Goal: Task Accomplishment & Management: Complete application form

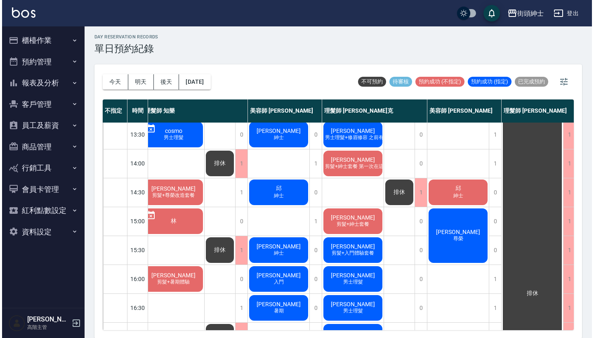
scroll to position [151, 5]
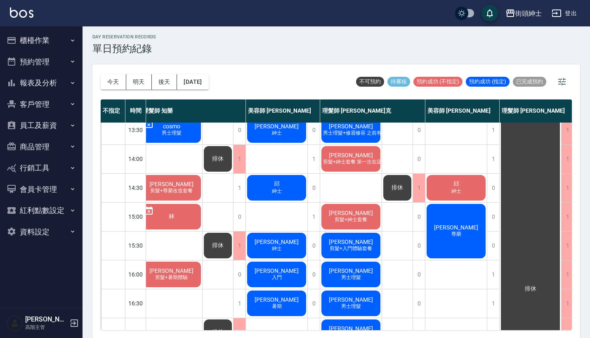
click at [451, 189] on span "紳士" at bounding box center [455, 191] width 13 height 7
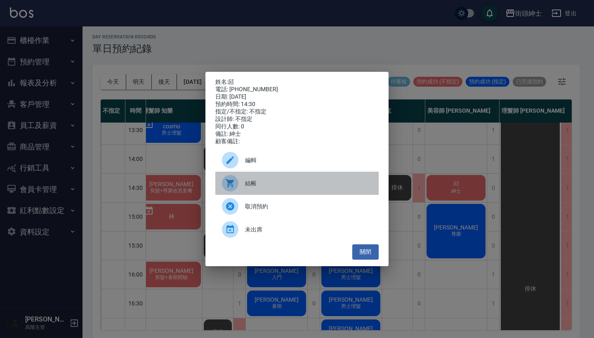
click at [293, 183] on span "結帳" at bounding box center [308, 183] width 127 height 9
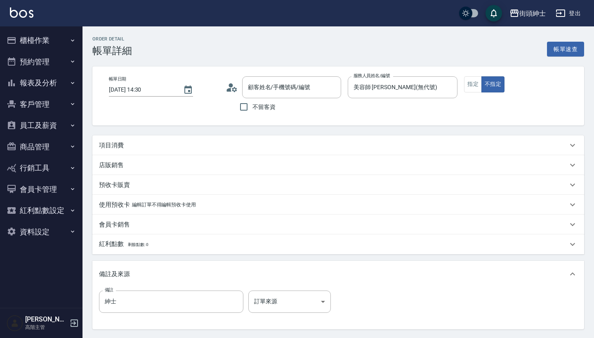
click at [280, 142] on div "項目消費" at bounding box center [333, 145] width 468 height 9
type input "邱/0939109145/null"
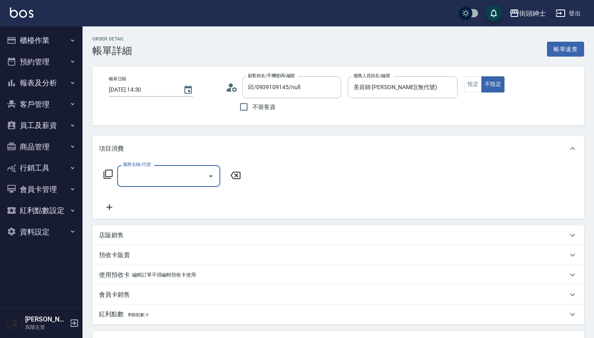
click at [187, 178] on input "服務名稱/代號" at bounding box center [162, 176] width 83 height 14
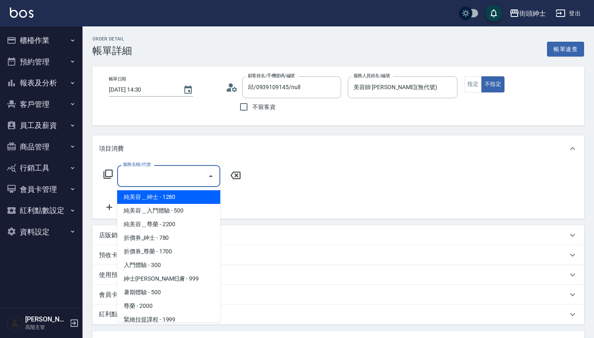
click at [196, 198] on span "純美容＿紳士 - 1280" at bounding box center [168, 197] width 103 height 14
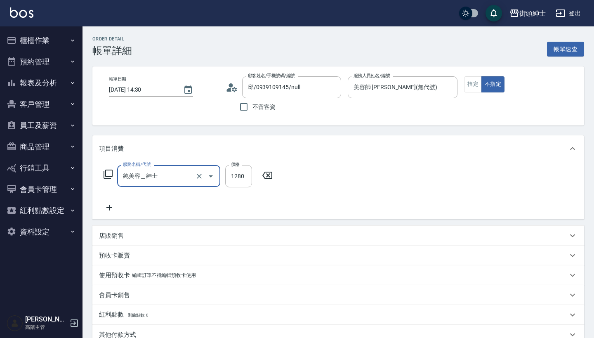
type input "純美容＿紳士"
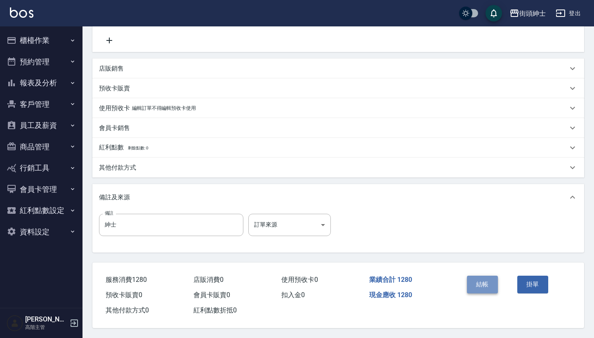
click at [488, 276] on button "結帳" at bounding box center [482, 283] width 31 height 17
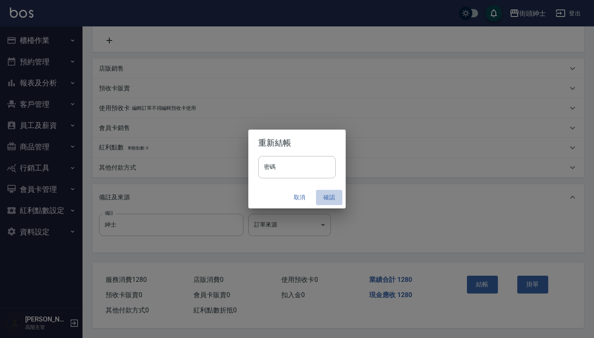
click at [327, 196] on button "確認" at bounding box center [329, 197] width 26 height 15
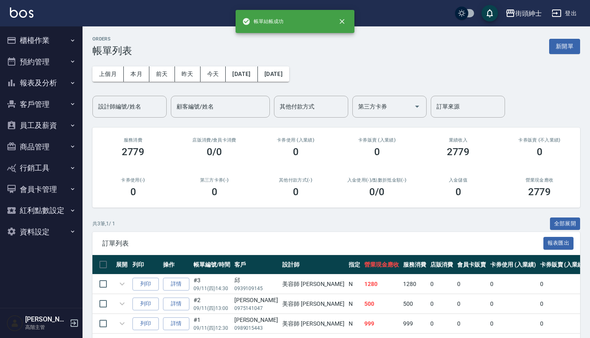
click at [50, 60] on button "預約管理" at bounding box center [41, 61] width 76 height 21
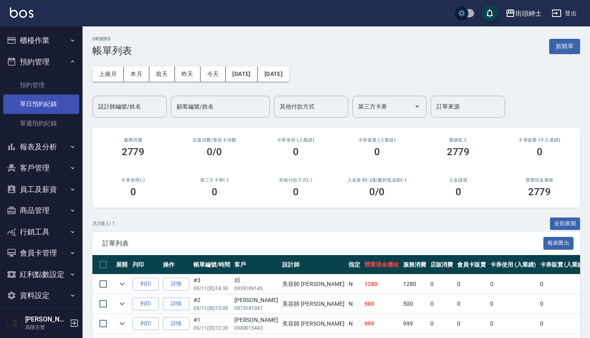
click at [60, 105] on link "單日預約紀錄" at bounding box center [41, 103] width 76 height 19
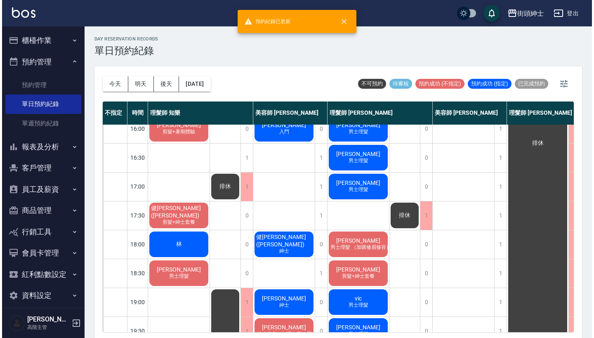
scroll to position [172, 0]
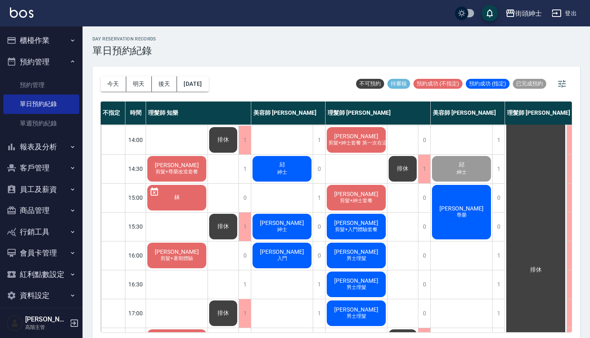
click at [479, 211] on div "Tonylee 尊榮" at bounding box center [460, 211] width 61 height 57
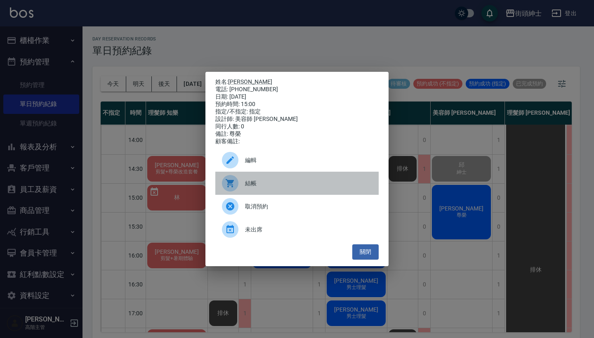
click at [286, 182] on div "結帳" at bounding box center [296, 183] width 163 height 23
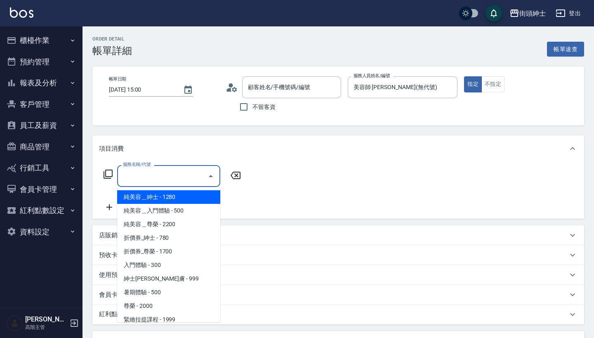
type input "[PERSON_NAME]/0931238490/null"
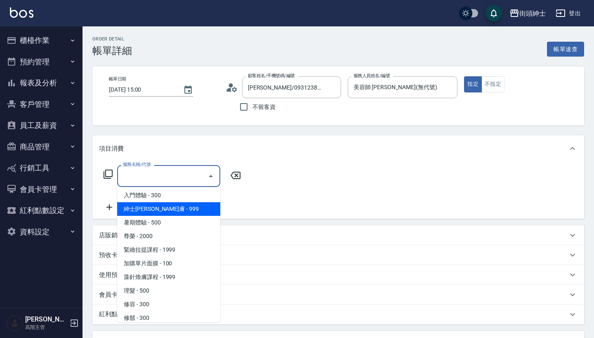
scroll to position [74, 0]
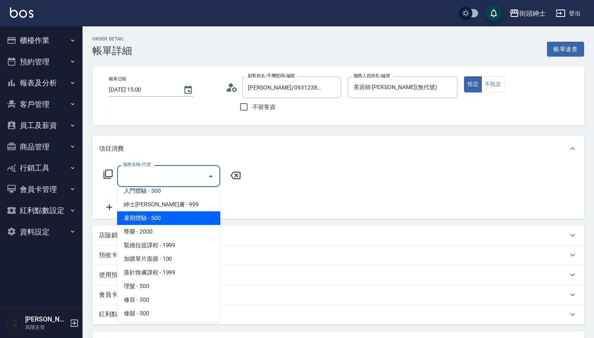
click at [183, 226] on span "尊榮 - 2000" at bounding box center [168, 232] width 103 height 14
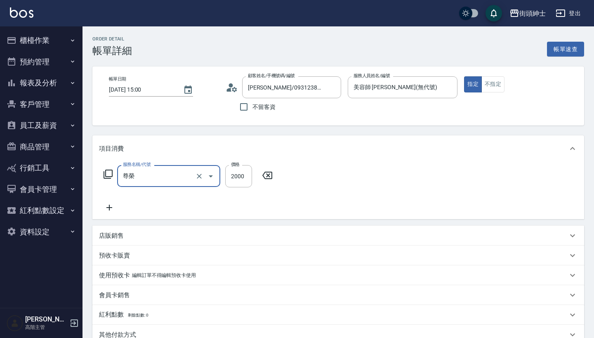
type input "尊榮"
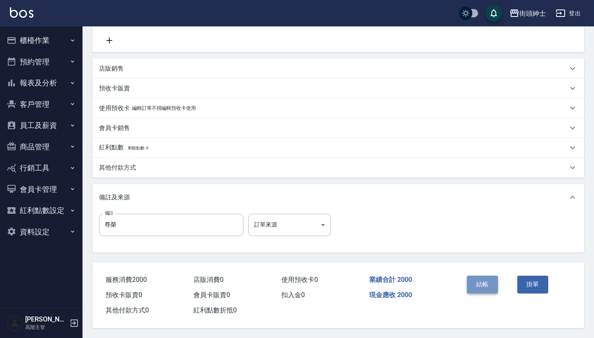
click at [485, 278] on button "結帳" at bounding box center [482, 283] width 31 height 17
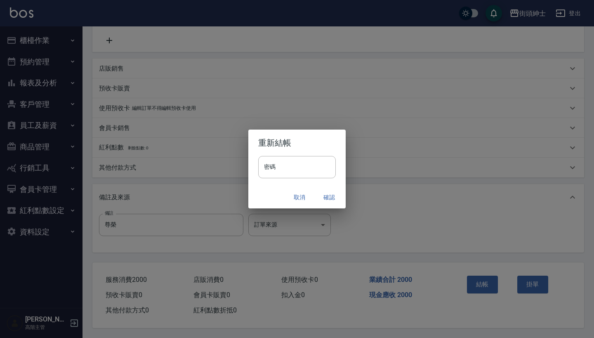
click at [330, 195] on button "確認" at bounding box center [329, 197] width 26 height 15
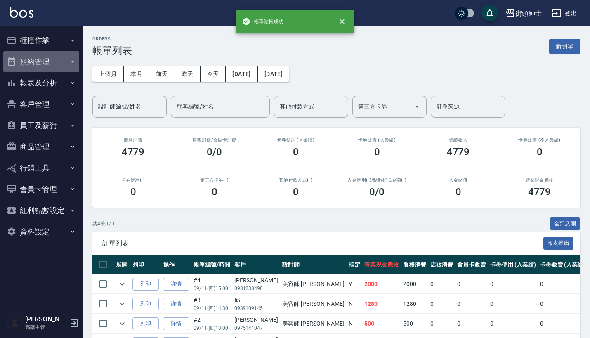
click at [58, 56] on button "預約管理" at bounding box center [41, 61] width 76 height 21
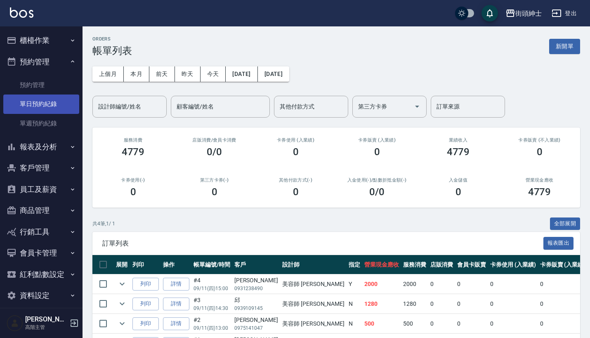
click at [54, 101] on link "單日預約紀錄" at bounding box center [41, 103] width 76 height 19
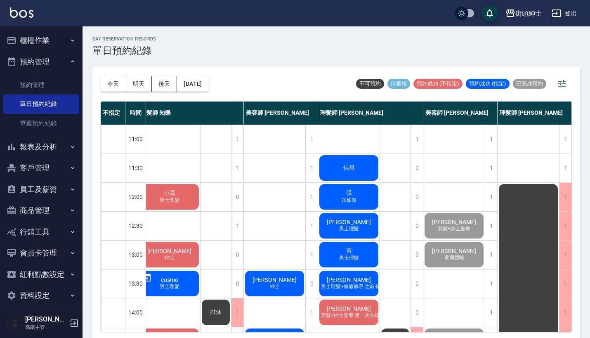
scroll to position [0, 12]
click at [60, 141] on button "報表及分析" at bounding box center [41, 146] width 76 height 21
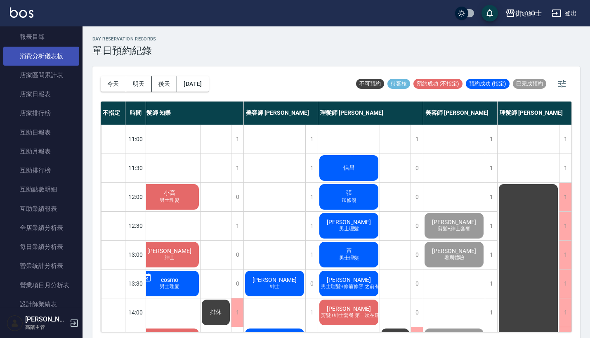
scroll to position [331, 0]
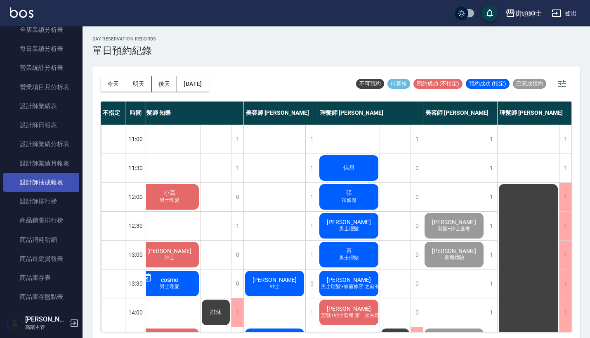
click at [49, 186] on link "設計師抽成報表" at bounding box center [41, 182] width 76 height 19
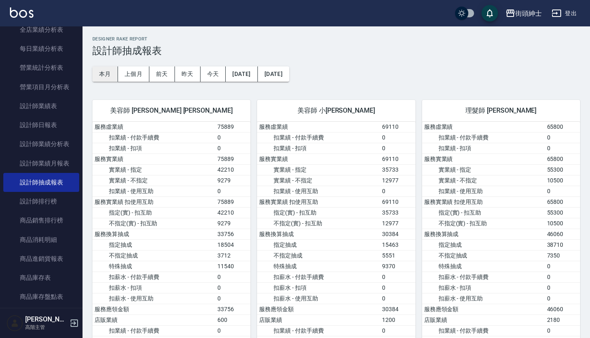
click at [105, 72] on button "本月" at bounding box center [105, 73] width 26 height 15
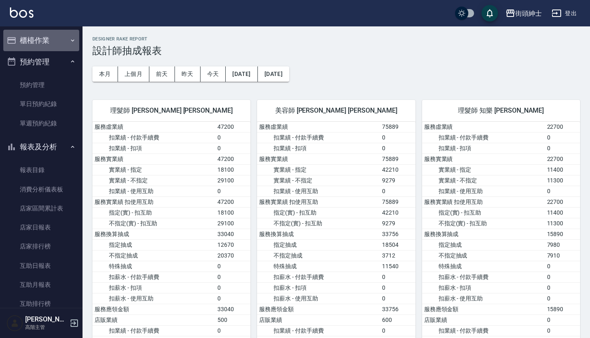
scroll to position [0, 0]
click at [62, 43] on button "櫃檯作業" at bounding box center [41, 40] width 76 height 21
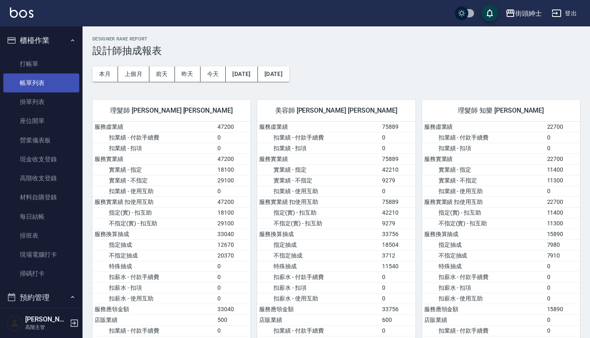
click at [51, 85] on link "帳單列表" at bounding box center [41, 82] width 76 height 19
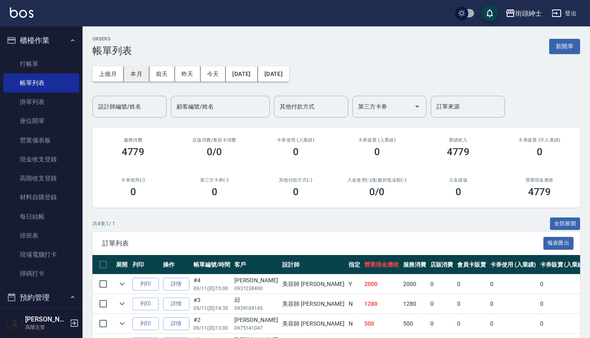
click at [134, 74] on button "本月" at bounding box center [137, 73] width 26 height 15
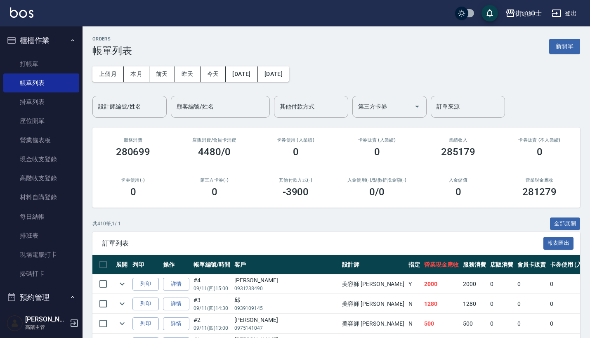
click at [60, 37] on button "櫃檯作業" at bounding box center [41, 40] width 76 height 21
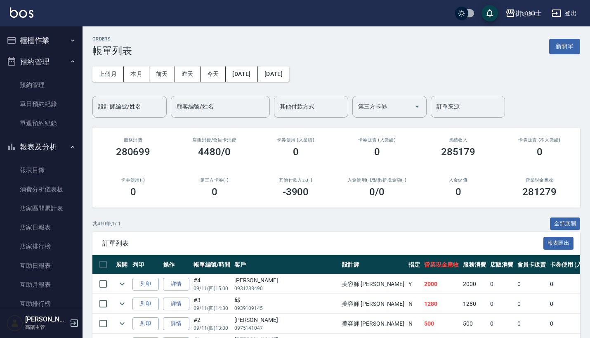
click at [59, 35] on button "櫃檯作業" at bounding box center [41, 40] width 76 height 21
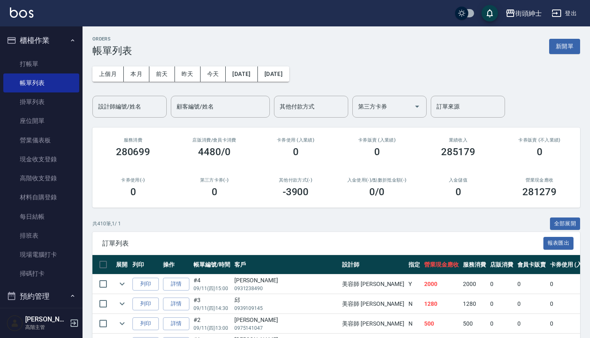
click at [59, 35] on button "櫃檯作業" at bounding box center [41, 40] width 76 height 21
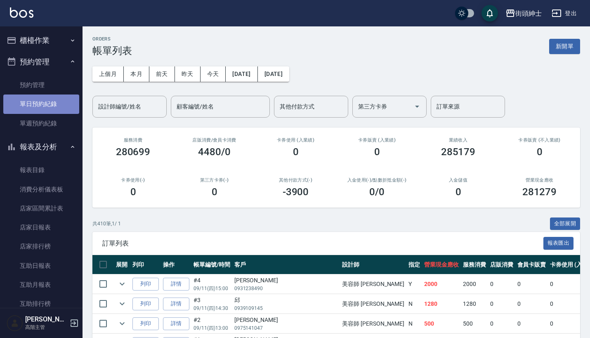
click at [44, 99] on link "單日預約紀錄" at bounding box center [41, 103] width 76 height 19
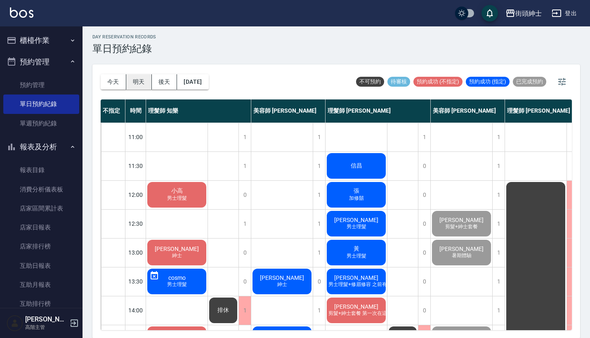
click at [136, 79] on button "明天" at bounding box center [139, 81] width 26 height 15
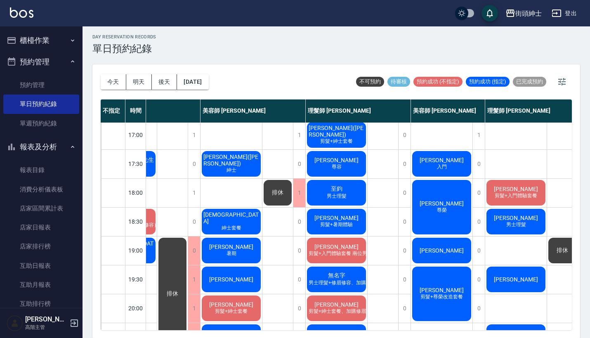
scroll to position [343, 51]
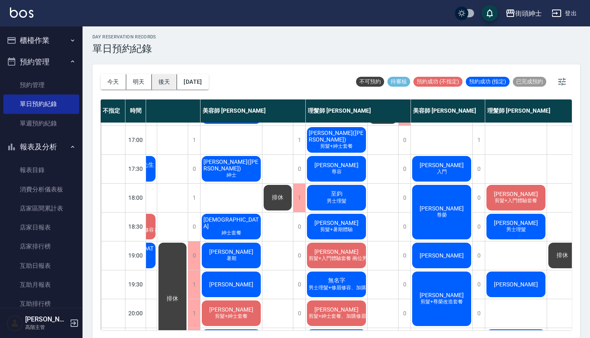
click at [164, 85] on button "後天" at bounding box center [165, 81] width 26 height 15
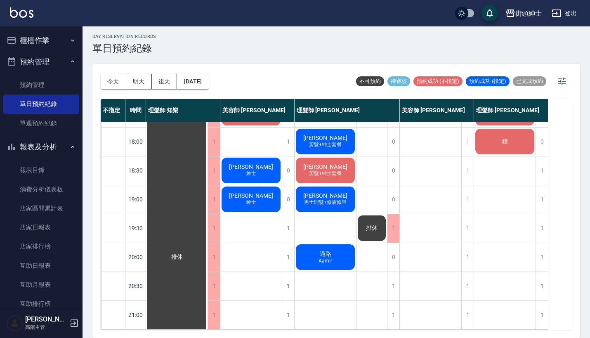
scroll to position [2, 0]
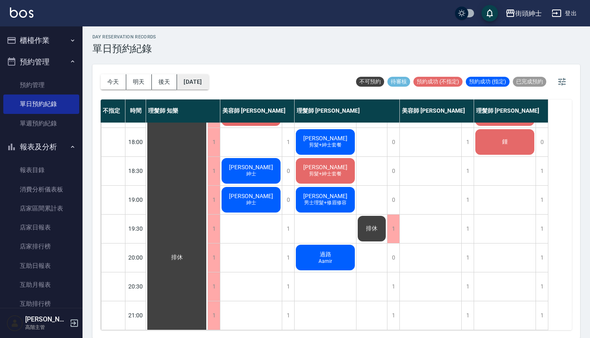
click at [206, 85] on button "2025/09/13" at bounding box center [192, 81] width 31 height 15
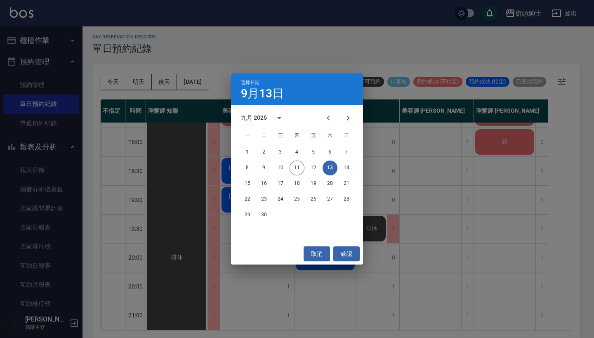
click at [336, 59] on div "選擇日期 9月13日 九月 2025 一 二 三 四 五 六 日 1 2 3 4 5 6 7 8 9 10 11 12 13 14 15 16 17 18 1…" at bounding box center [297, 169] width 594 height 338
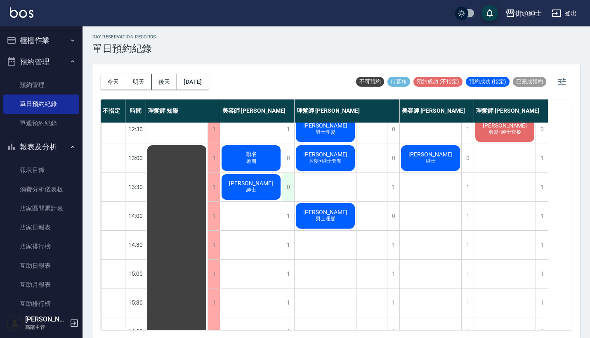
scroll to position [95, 0]
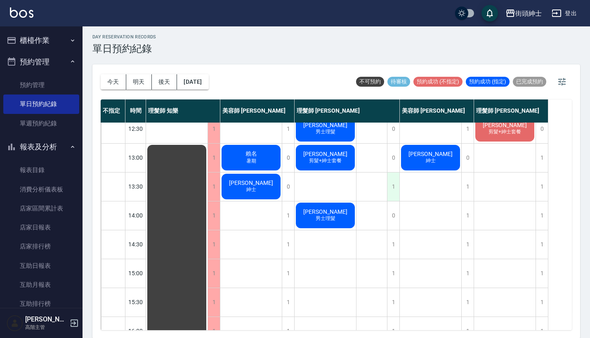
click at [391, 190] on div "1" at bounding box center [393, 186] width 12 height 28
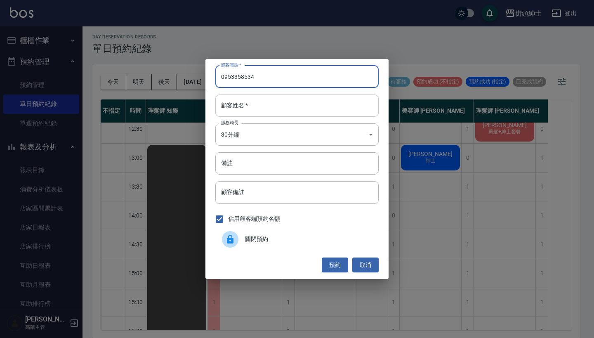
type input "0953358534"
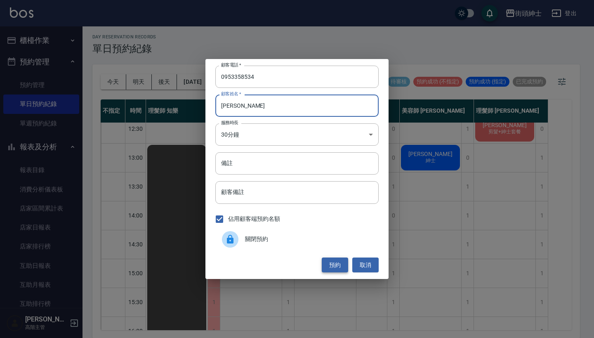
type input "李"
click at [331, 266] on button "預約" at bounding box center [335, 264] width 26 height 15
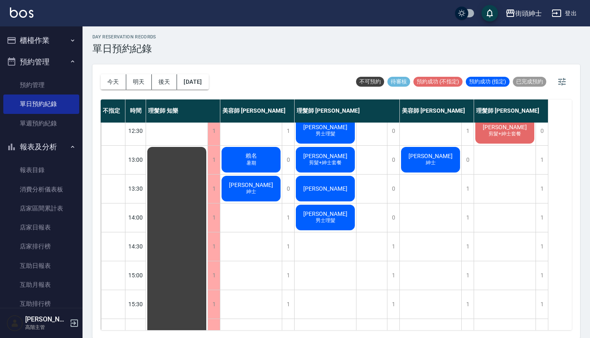
scroll to position [87, 0]
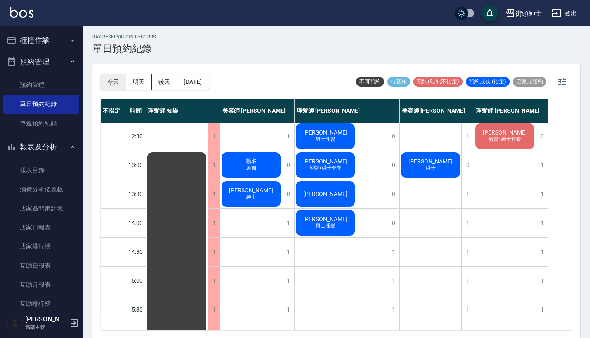
click at [118, 82] on button "今天" at bounding box center [114, 81] width 26 height 15
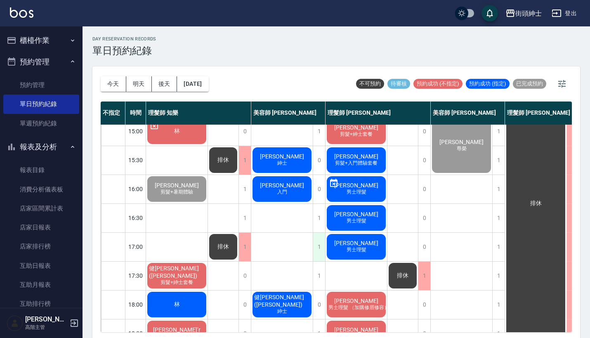
scroll to position [232, 0]
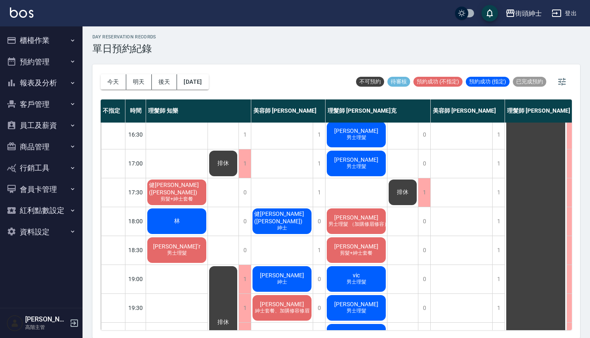
scroll to position [201, 0]
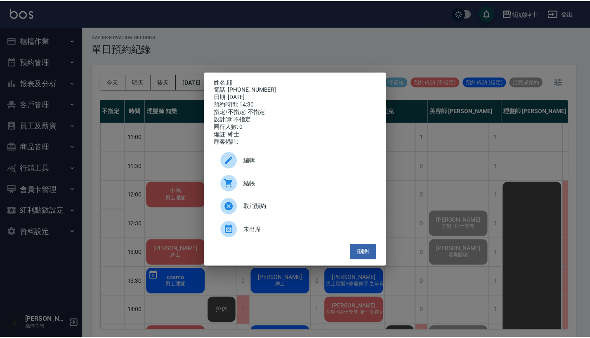
scroll to position [151, 5]
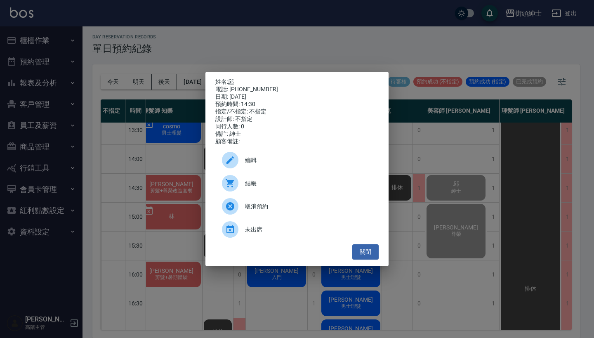
click at [405, 38] on div "姓名: 邱 電話: [PHONE_NUMBER] 日期: [DATE] 預約時間: 14:30 指定/不指定: 不指定 設計師: 不指定 同行人數: 0 備註…" at bounding box center [297, 169] width 594 height 338
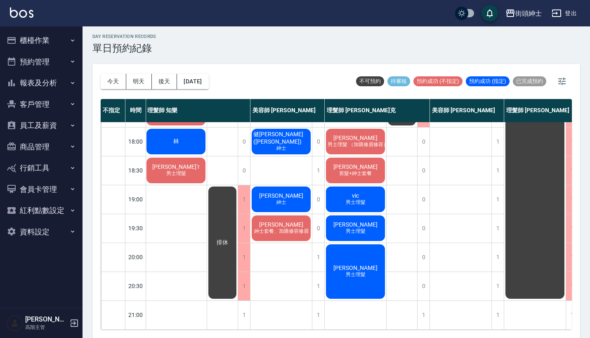
scroll to position [2, 0]
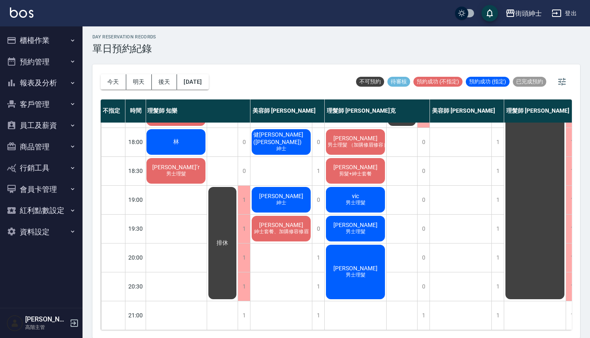
click at [358, 193] on span "vic" at bounding box center [355, 196] width 10 height 7
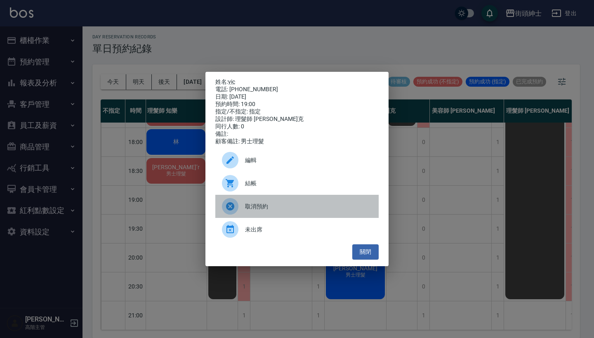
click at [280, 211] on span "取消預約" at bounding box center [308, 206] width 127 height 9
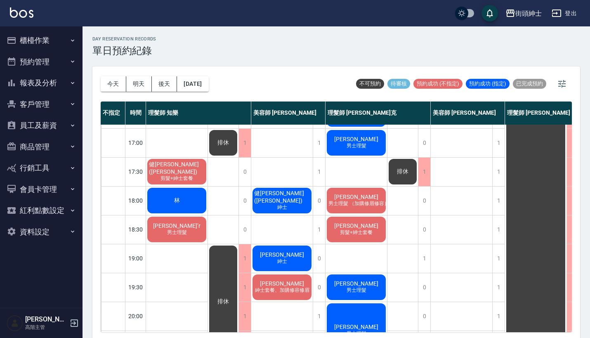
scroll to position [343, 1]
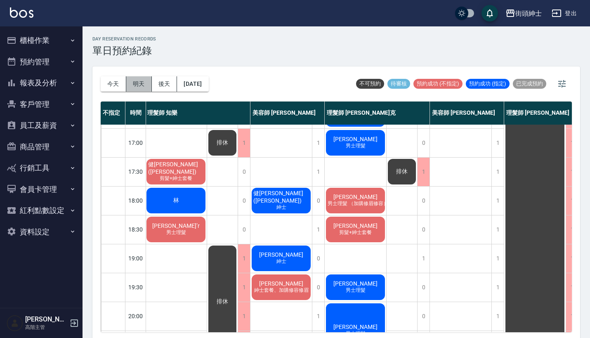
drag, startPoint x: 141, startPoint y: 84, endPoint x: 155, endPoint y: 89, distance: 15.1
click at [141, 84] on button "明天" at bounding box center [139, 83] width 26 height 15
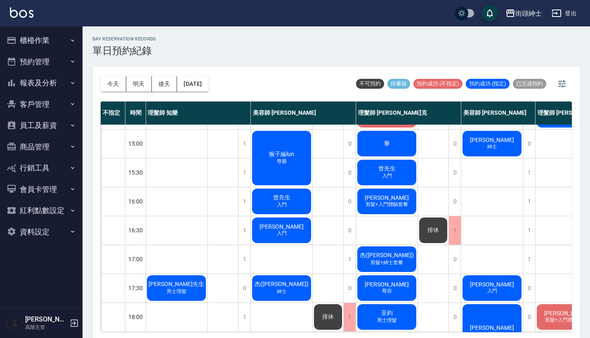
scroll to position [223, 0]
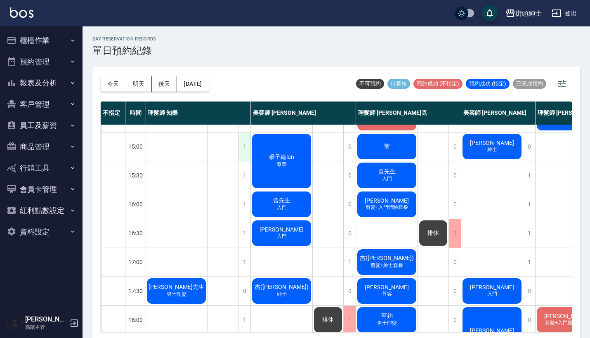
click at [247, 147] on div "1" at bounding box center [244, 146] width 12 height 28
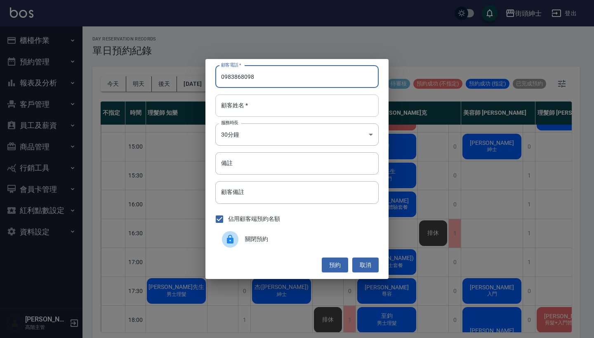
type input "0983868098"
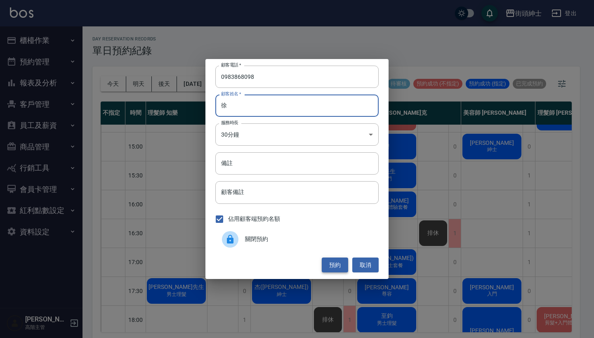
type input "徐"
click at [342, 264] on button "預約" at bounding box center [335, 264] width 26 height 15
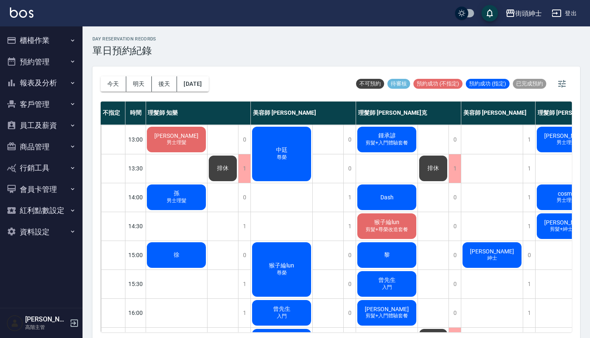
scroll to position [108, 0]
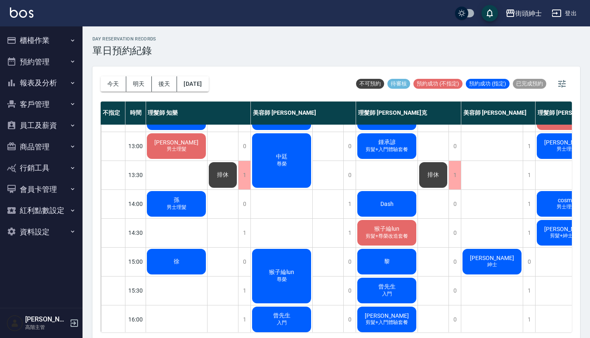
click at [186, 261] on div "徐" at bounding box center [176, 261] width 61 height 28
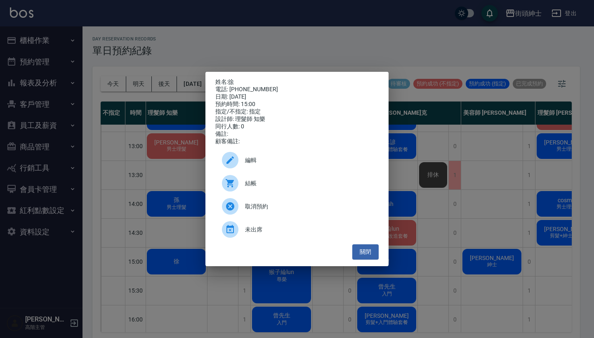
click at [295, 164] on span "編輯" at bounding box center [308, 160] width 127 height 9
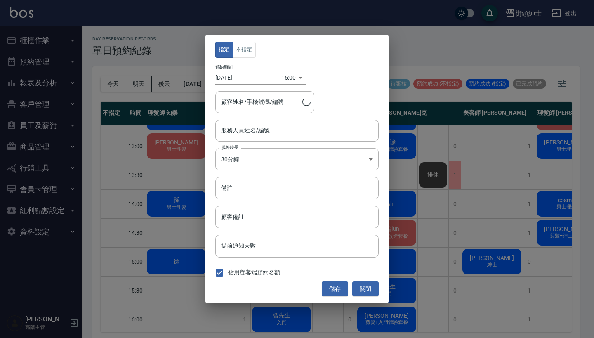
type input "理髮師 知樂(無代號)"
type input "徐/0983868098"
click at [249, 45] on button "不指定" at bounding box center [244, 50] width 23 height 16
click at [322, 286] on button "儲存" at bounding box center [335, 288] width 26 height 15
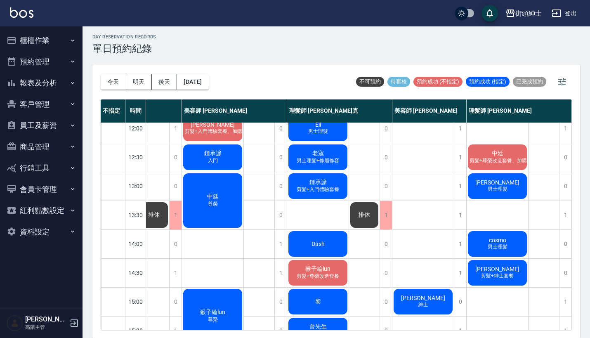
scroll to position [67, 73]
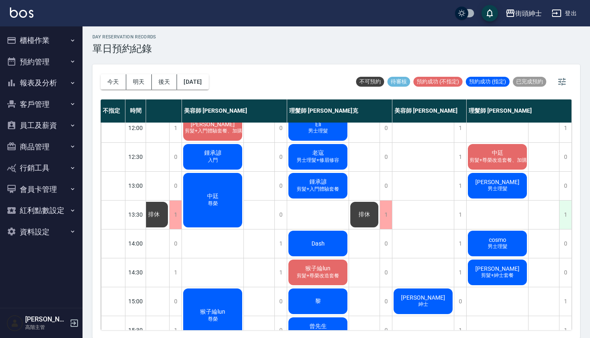
click at [563, 209] on div "1" at bounding box center [565, 214] width 12 height 28
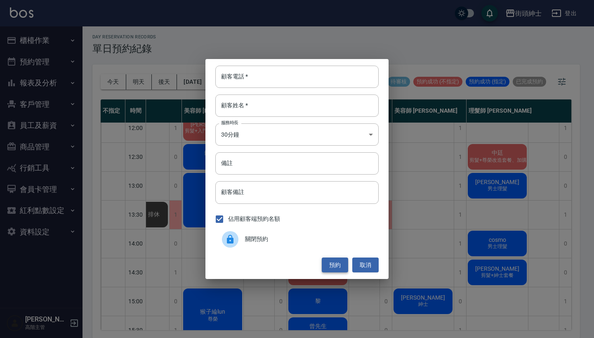
click at [337, 267] on button "預約" at bounding box center [335, 264] width 26 height 15
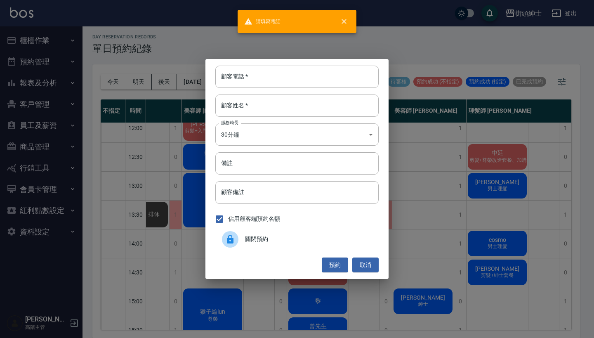
click at [424, 211] on div "顧客電話   * 顧客電話   * 顧客姓名   * 顧客姓名   * 服務時長 30分鐘 1 服務時長 備註 備註 顧客備註 顧客備註 佔用顧客端預約名額 …" at bounding box center [297, 169] width 594 height 338
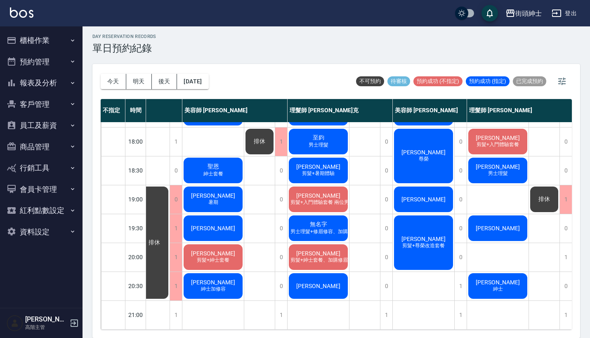
scroll to position [2, 0]
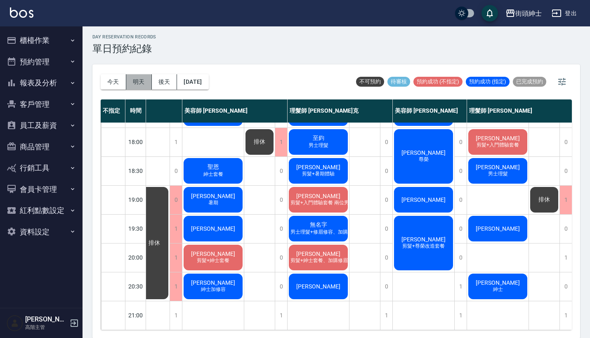
click at [143, 80] on button "明天" at bounding box center [139, 81] width 26 height 15
click at [164, 86] on button "後天" at bounding box center [165, 81] width 26 height 15
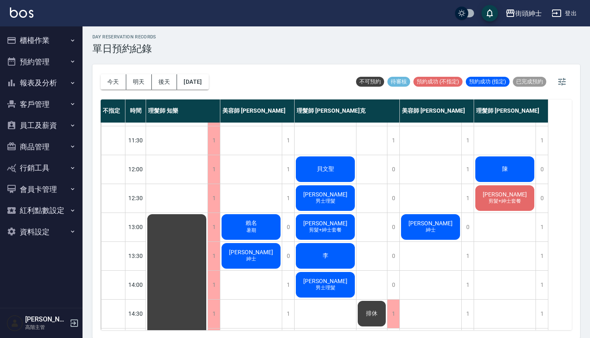
scroll to position [22, 0]
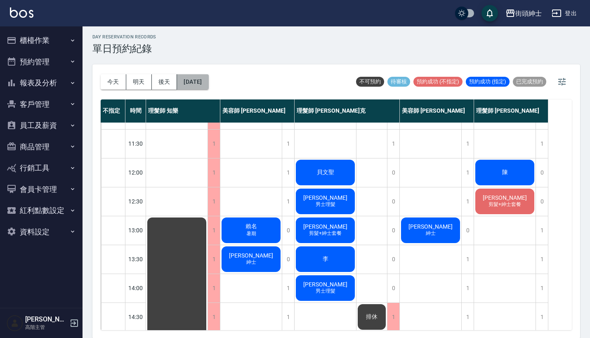
click at [202, 79] on button "2025/09/13" at bounding box center [192, 81] width 31 height 15
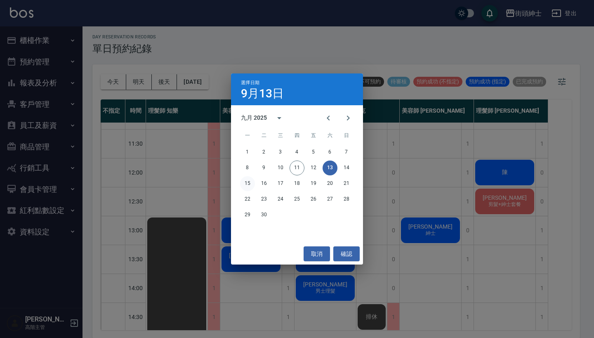
click at [245, 179] on button "15" at bounding box center [247, 183] width 15 height 15
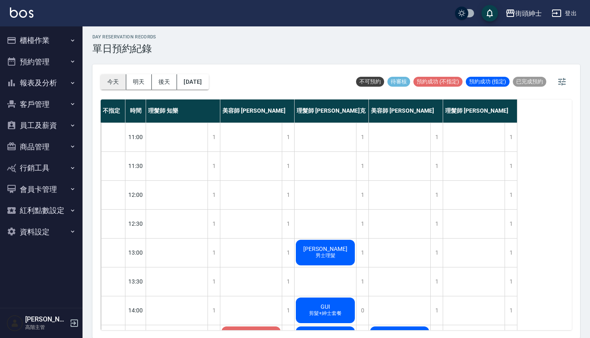
click at [113, 84] on button "今天" at bounding box center [114, 81] width 26 height 15
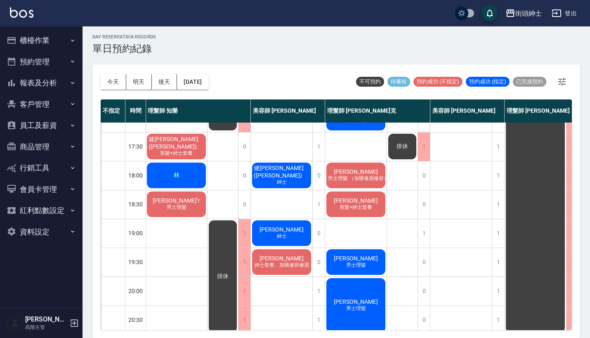
scroll to position [361, 0]
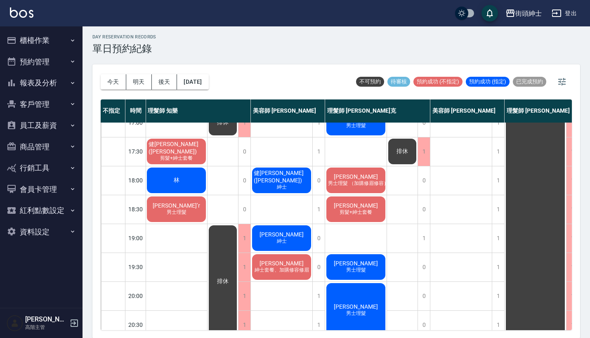
click at [352, 210] on span "剪髮+紳士套餐" at bounding box center [356, 212] width 36 height 7
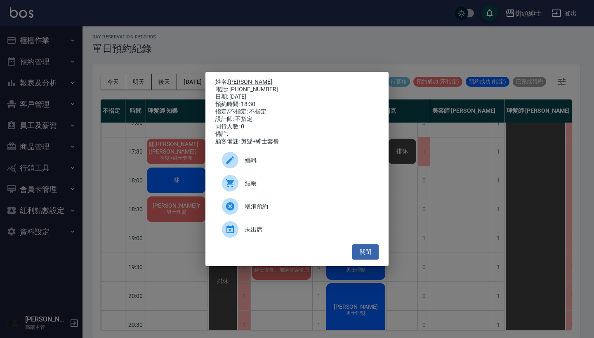
click at [432, 221] on div "姓名: 王普禾 電話: 0938471122 日期: 2025/09/11 預約時間: 18:30 指定/不指定: 不指定 設計師: 不指定 同行人數: 0 …" at bounding box center [297, 169] width 594 height 338
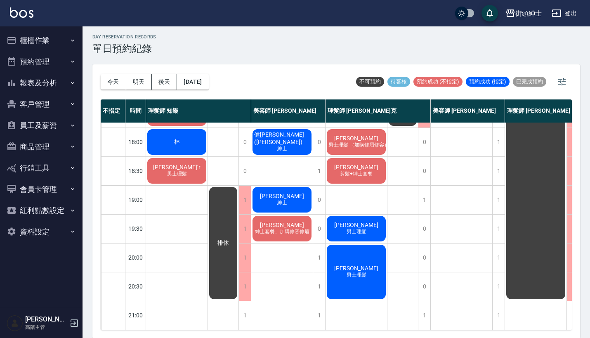
scroll to position [400, 0]
click at [424, 200] on div "1" at bounding box center [424, 200] width 12 height 28
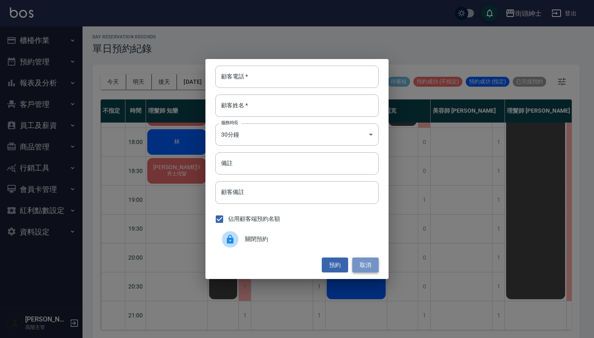
click at [368, 258] on button "取消" at bounding box center [365, 264] width 26 height 15
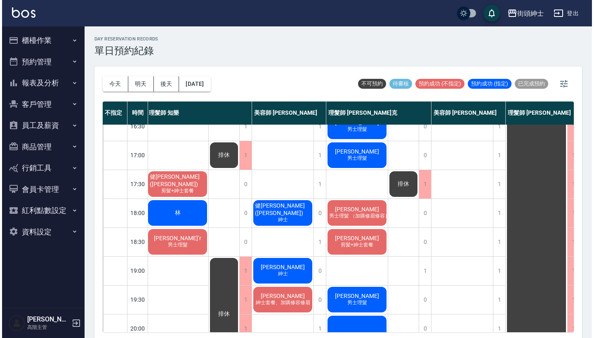
scroll to position [339, 1]
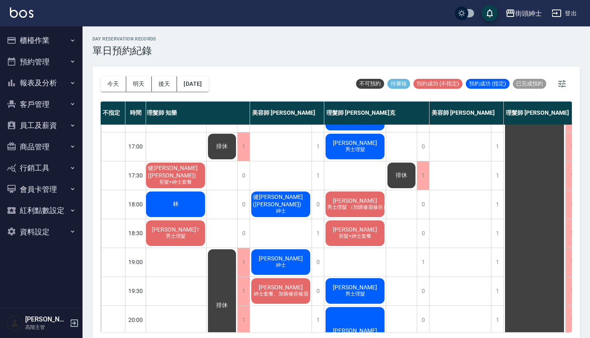
click at [354, 200] on span "[PERSON_NAME]" at bounding box center [354, 200] width 47 height 7
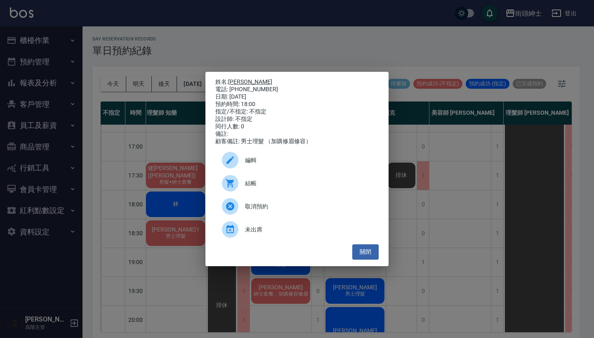
drag, startPoint x: 265, startPoint y: 86, endPoint x: 231, endPoint y: 78, distance: 35.2
click at [231, 78] on div "姓名: 張文豪 電話: 0919950777 日期: 2025/09/11 預約時間: 18:00 指定/不指定: 不指定 設計師: 不指定 同行人數: 0 …" at bounding box center [296, 111] width 163 height 67
copy div "姓名: 張文豪 電話: 0919950777"
click at [240, 54] on div "姓名: 張文豪 電話: 0919950777 日期: 2025/09/11 預約時間: 18:00 指定/不指定: 不指定 設計師: 不指定 同行人數: 0 …" at bounding box center [297, 169] width 594 height 338
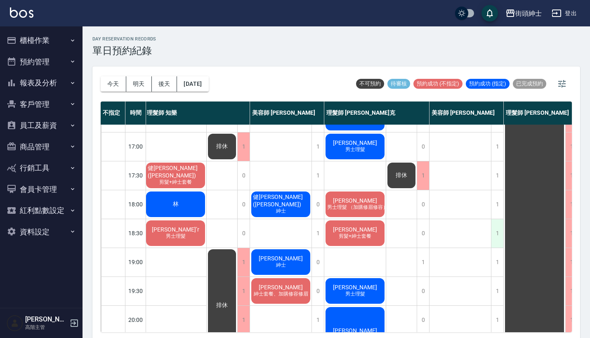
click at [493, 230] on div "1" at bounding box center [497, 233] width 12 height 28
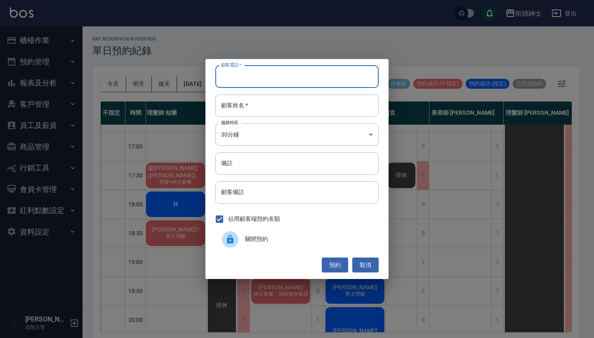
paste input "張文豪 電話: 0919950777"
type input "張文豪 電話: 0919950777"
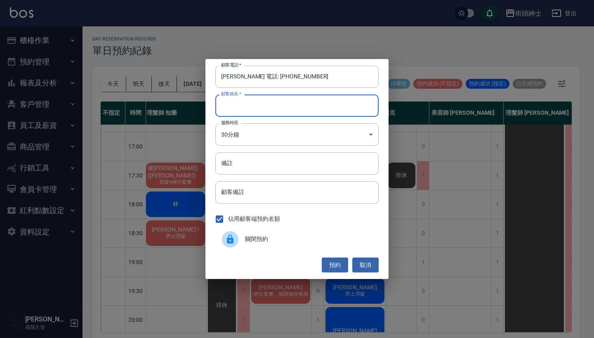
paste input "張文豪 電話: 0919950777"
type input "張文豪 電話: 0919950777"
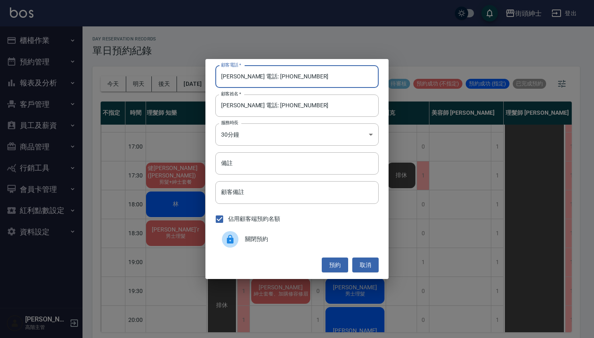
drag, startPoint x: 253, startPoint y: 78, endPoint x: 225, endPoint y: 76, distance: 28.1
click at [225, 76] on input "張文豪 電話: 0919950777" at bounding box center [296, 77] width 163 height 22
type input "0919950777"
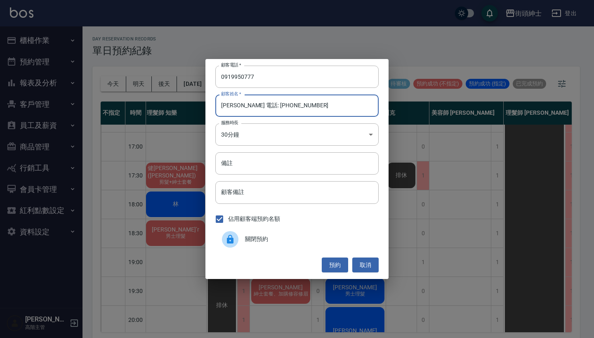
drag, startPoint x: 306, startPoint y: 116, endPoint x: 237, endPoint y: 107, distance: 69.9
click at [237, 107] on input "張文豪 電話: 0919950777" at bounding box center [296, 105] width 163 height 22
type input "[PERSON_NAME]"
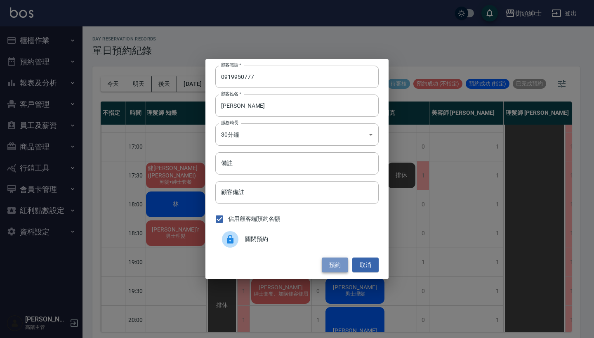
click at [331, 266] on button "預約" at bounding box center [335, 264] width 26 height 15
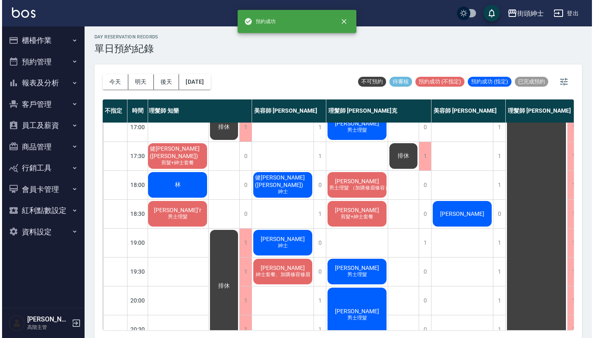
scroll to position [374, 1]
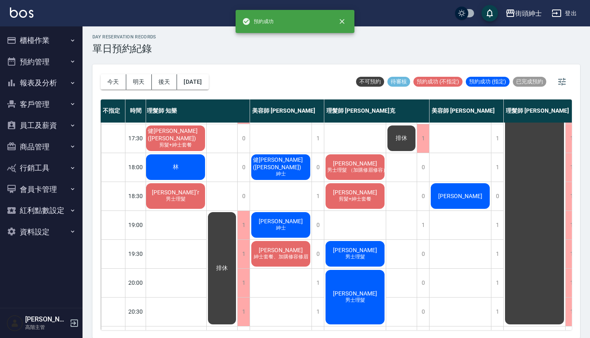
click at [362, 164] on span "[PERSON_NAME]" at bounding box center [354, 163] width 47 height 7
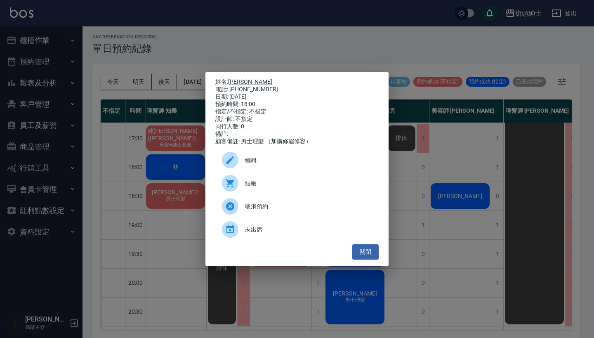
click at [273, 188] on span "結帳" at bounding box center [308, 183] width 127 height 9
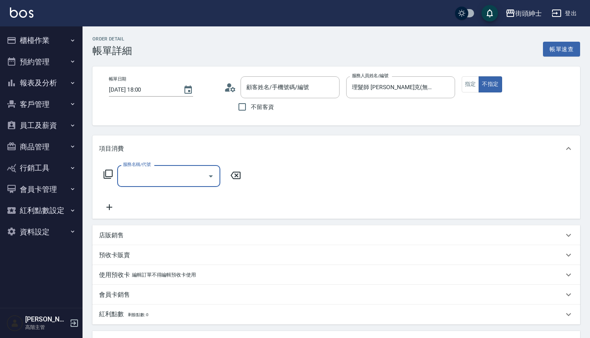
type input "[PERSON_NAME]/0919950777/null"
click at [191, 174] on input "服務名稱/代號" at bounding box center [162, 176] width 83 height 14
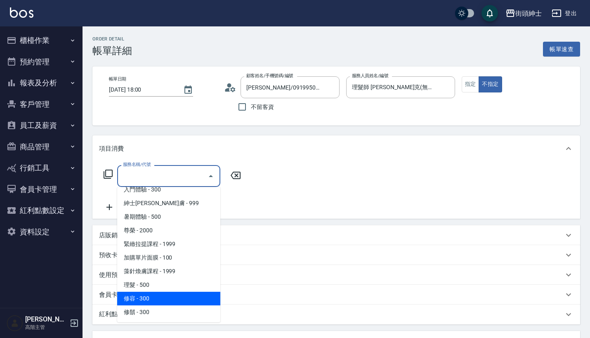
scroll to position [75, 0]
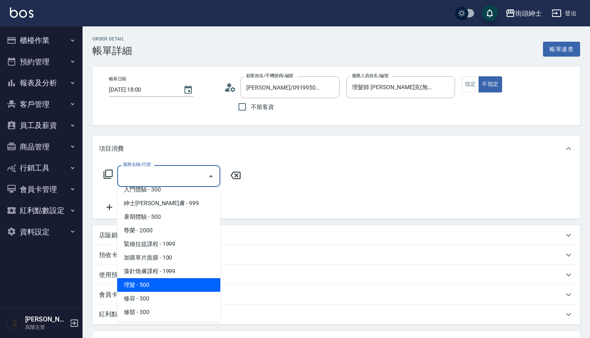
click at [174, 289] on span "理髮 - 500" at bounding box center [168, 285] width 103 height 14
type input "理髮(A02)"
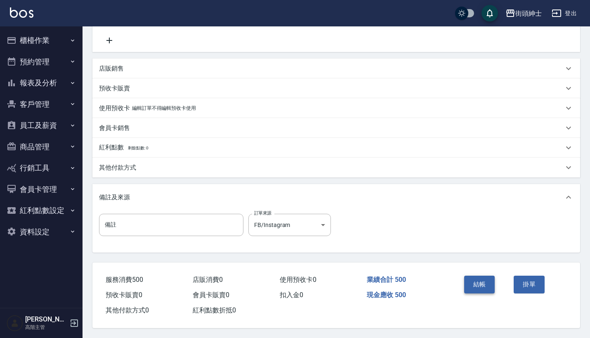
click at [474, 284] on button "結帳" at bounding box center [479, 283] width 31 height 17
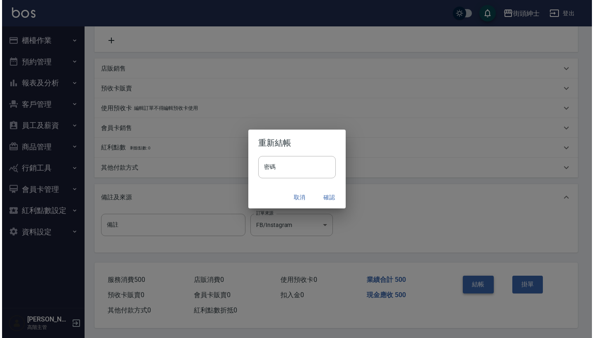
scroll to position [171, 0]
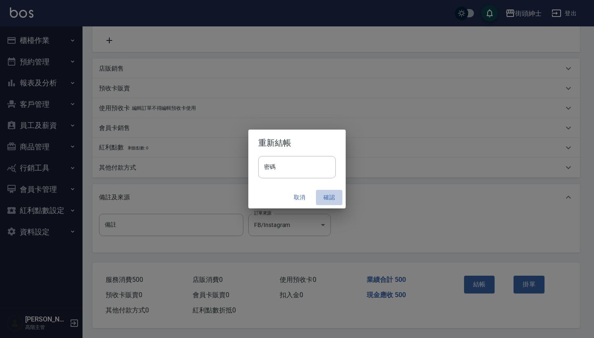
click at [327, 200] on button "確認" at bounding box center [329, 197] width 26 height 15
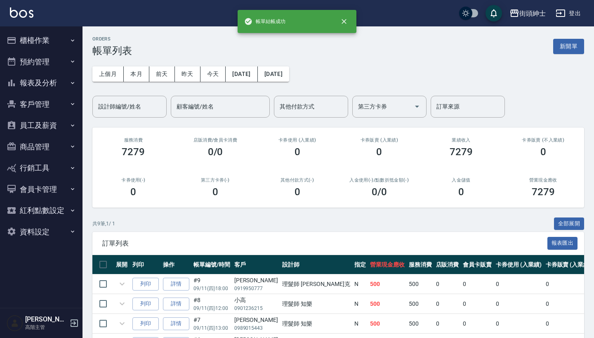
click at [59, 61] on button "預約管理" at bounding box center [41, 61] width 76 height 21
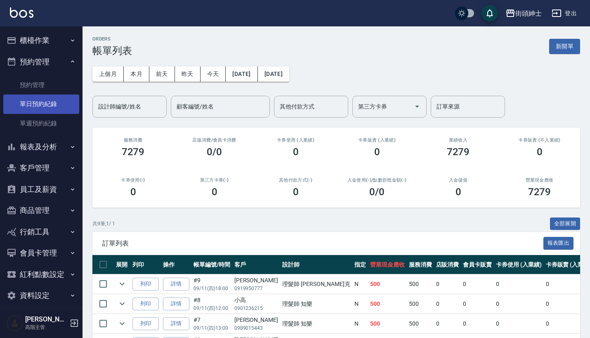
click at [59, 103] on link "單日預約紀錄" at bounding box center [41, 103] width 76 height 19
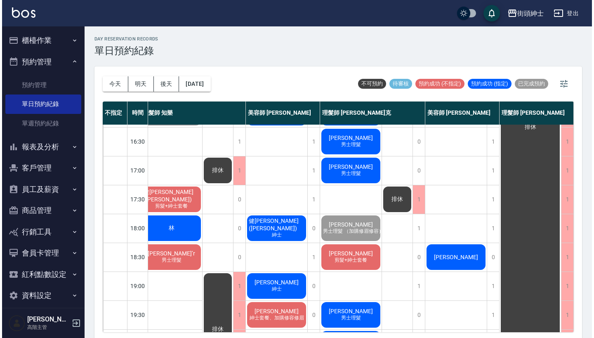
scroll to position [406, 12]
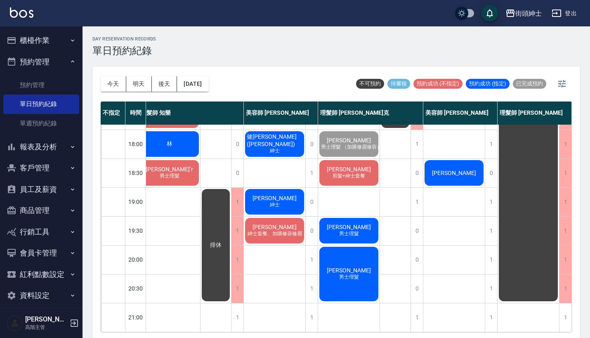
click at [463, 167] on div "[PERSON_NAME]" at bounding box center [453, 173] width 61 height 28
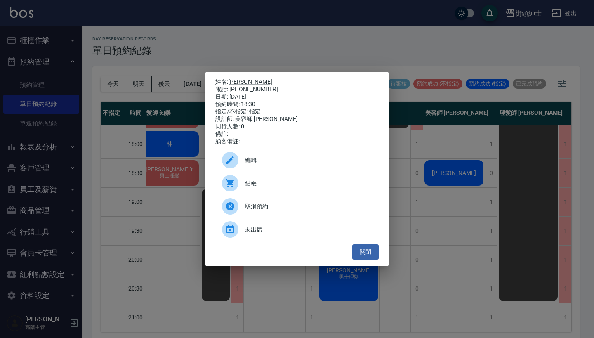
click at [244, 190] on div at bounding box center [233, 183] width 23 height 16
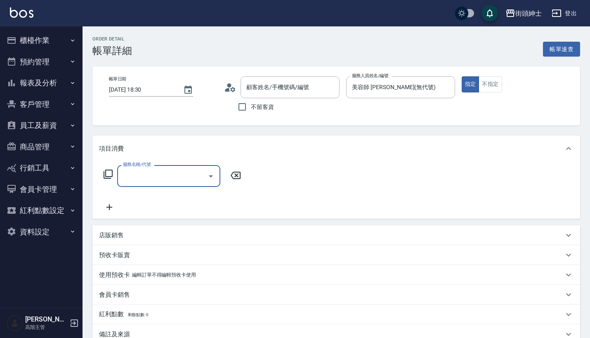
type input "[PERSON_NAME]/0919950777/null"
click at [183, 179] on input "服務名稱/代號" at bounding box center [162, 176] width 83 height 14
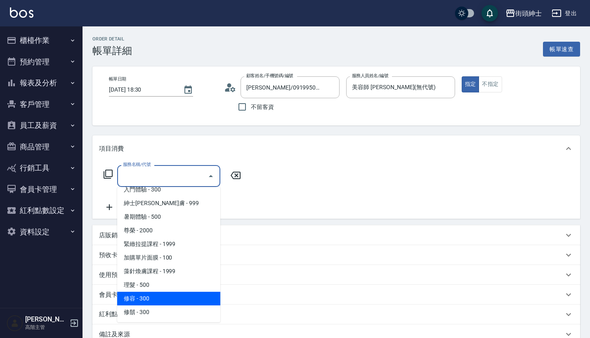
scroll to position [75, 0]
click at [172, 296] on span "修容 - 300" at bounding box center [168, 298] width 103 height 14
type input "修容(A03)"
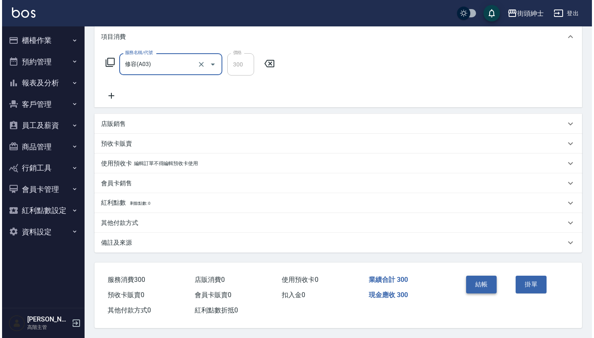
scroll to position [115, 0]
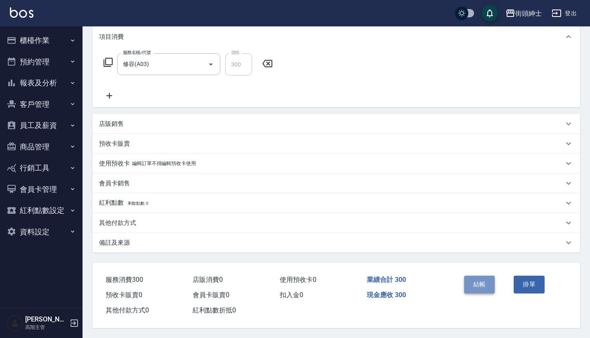
click at [476, 278] on button "結帳" at bounding box center [479, 283] width 31 height 17
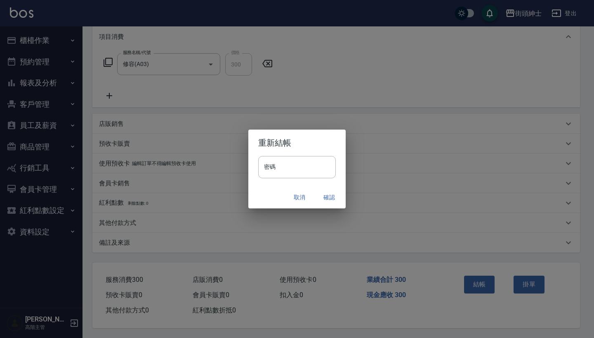
click at [327, 200] on button "確認" at bounding box center [329, 197] width 26 height 15
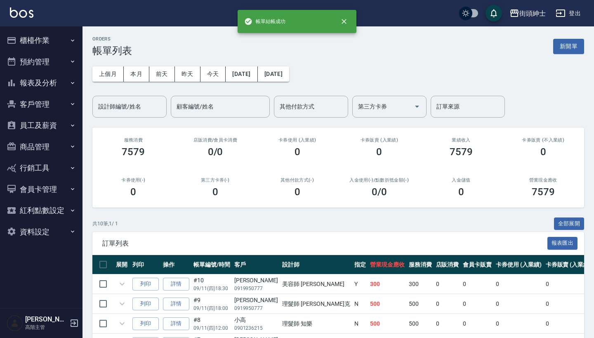
click at [61, 61] on button "預約管理" at bounding box center [41, 61] width 76 height 21
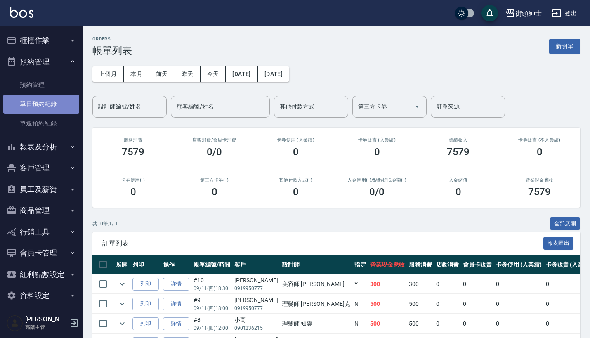
click at [58, 110] on link "單日預約紀錄" at bounding box center [41, 103] width 76 height 19
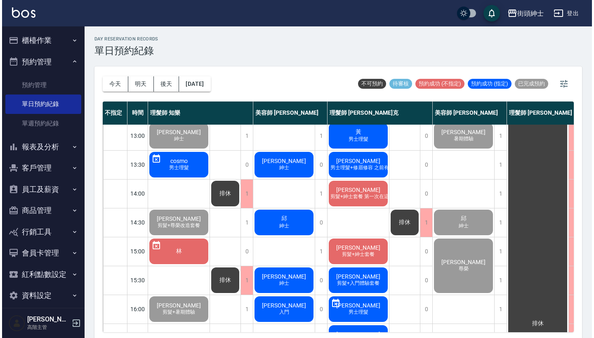
scroll to position [118, 0]
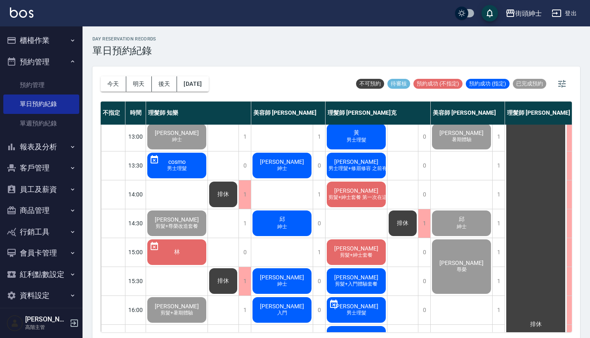
click at [287, 224] on span "紳士" at bounding box center [281, 226] width 13 height 7
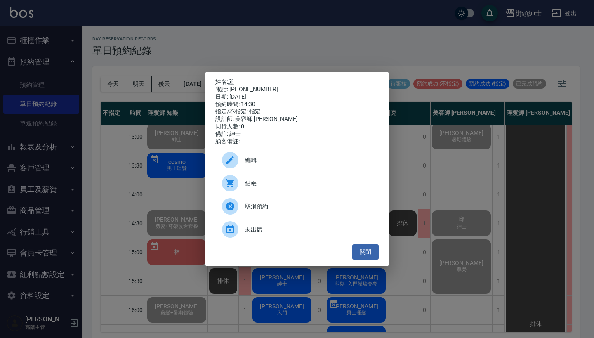
click at [295, 188] on span "結帳" at bounding box center [308, 183] width 127 height 9
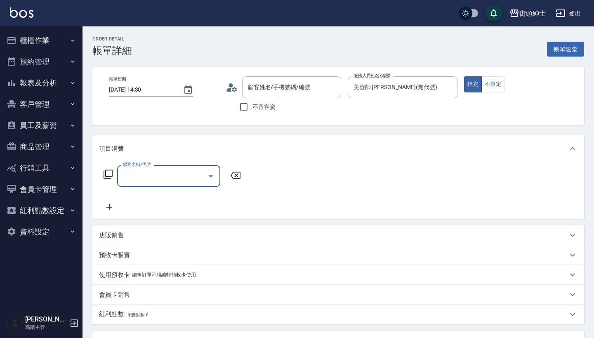
type input "邱/0939109145/null"
click at [180, 166] on div "服務名稱/代號" at bounding box center [168, 176] width 103 height 22
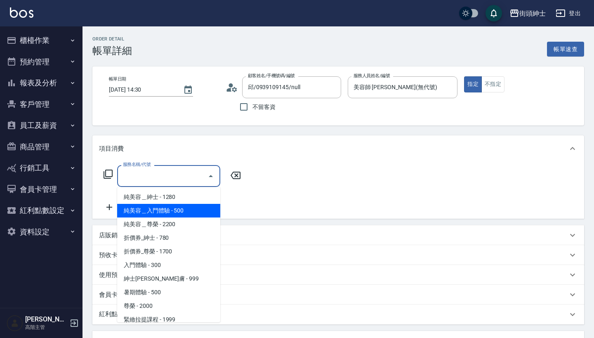
click at [180, 206] on span "純美容＿入門體驗 - 500" at bounding box center [168, 211] width 103 height 14
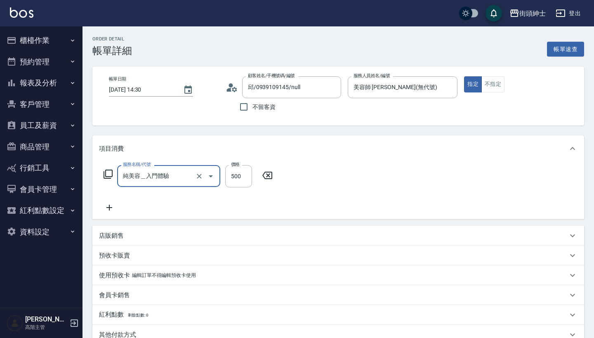
click at [186, 171] on input "純美容＿入門體驗" at bounding box center [157, 176] width 73 height 14
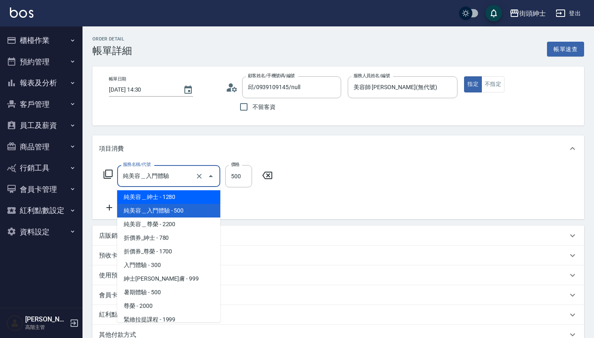
click at [192, 195] on span "純美容＿紳士 - 1280" at bounding box center [168, 197] width 103 height 14
type input "純美容＿紳士"
type input "1280"
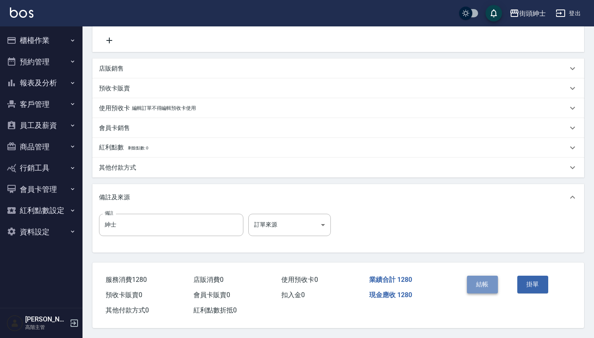
scroll to position [171, 0]
click at [473, 279] on button "結帳" at bounding box center [482, 283] width 31 height 17
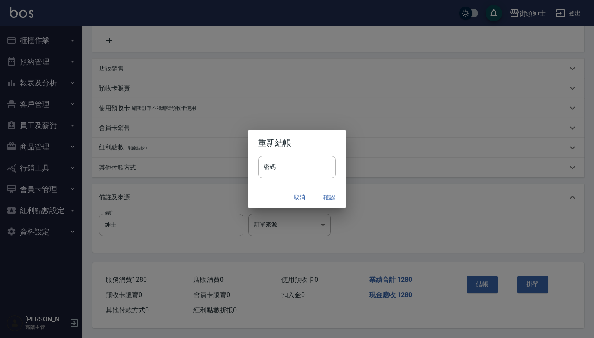
click at [333, 194] on button "確認" at bounding box center [329, 197] width 26 height 15
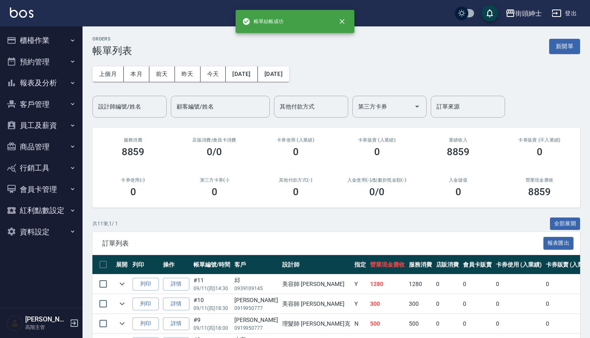
click at [57, 66] on button "預約管理" at bounding box center [41, 61] width 76 height 21
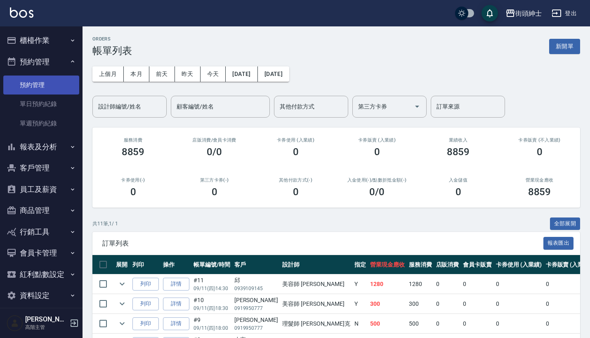
click at [56, 91] on link "預約管理" at bounding box center [41, 84] width 76 height 19
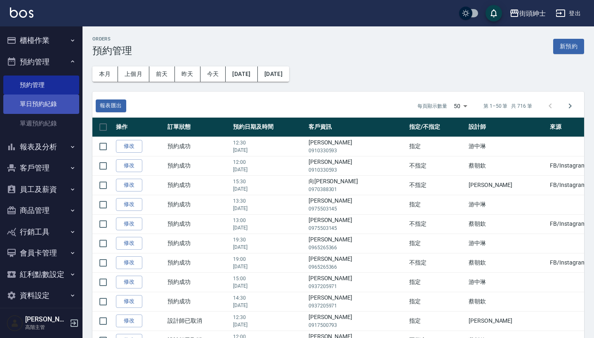
click at [57, 105] on link "單日預約紀錄" at bounding box center [41, 103] width 76 height 19
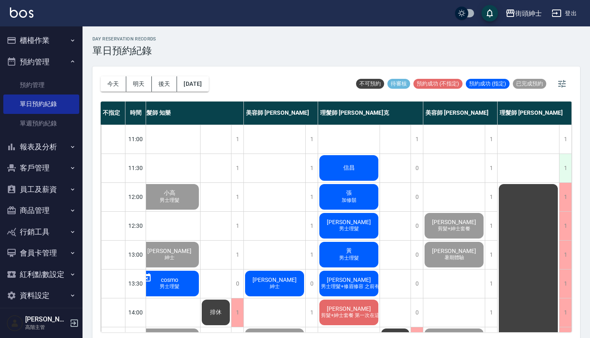
click at [559, 165] on div "1" at bounding box center [565, 168] width 12 height 28
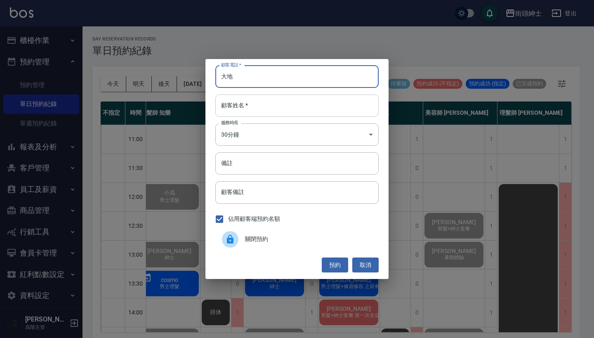
type input "大地"
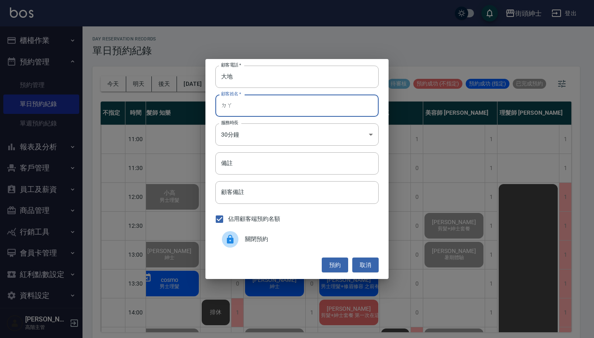
type input "大"
click at [266, 75] on input "大地" at bounding box center [296, 77] width 163 height 22
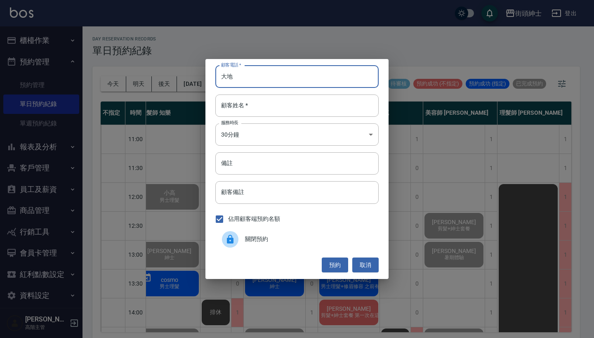
type input "大"
type input "0123"
click at [270, 101] on input "顧客姓名   *" at bounding box center [296, 105] width 163 height 22
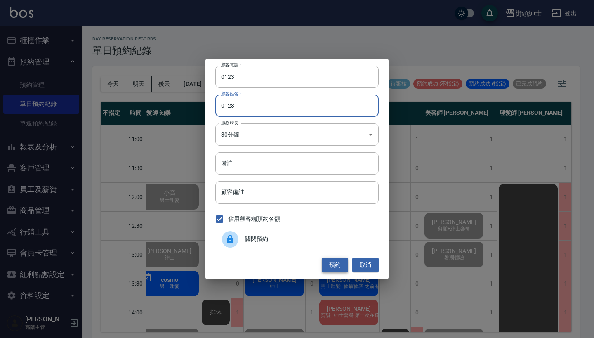
type input "0123"
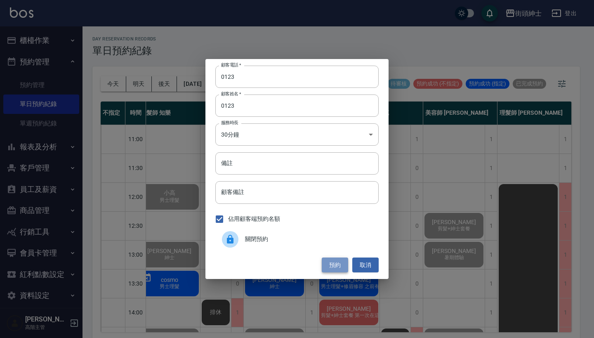
click at [338, 266] on button "預約" at bounding box center [335, 264] width 26 height 15
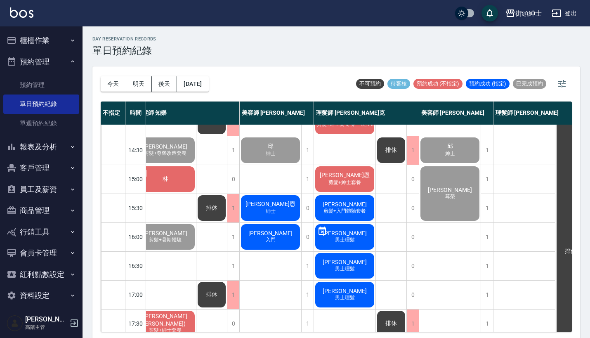
scroll to position [276, 12]
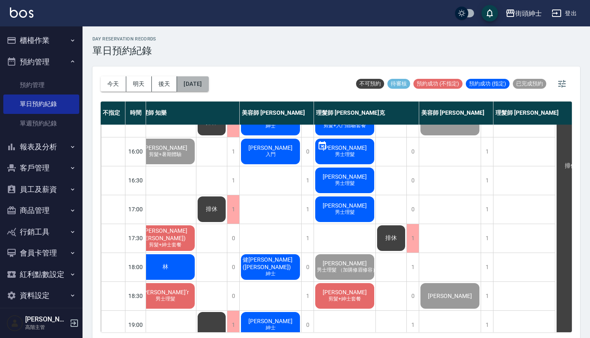
click at [208, 85] on button "[DATE]" at bounding box center [192, 83] width 31 height 15
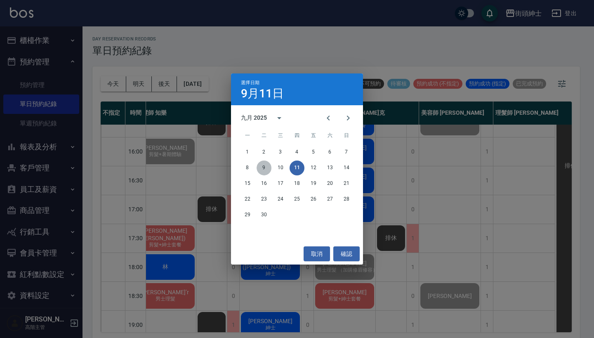
click at [262, 167] on button "9" at bounding box center [263, 167] width 15 height 15
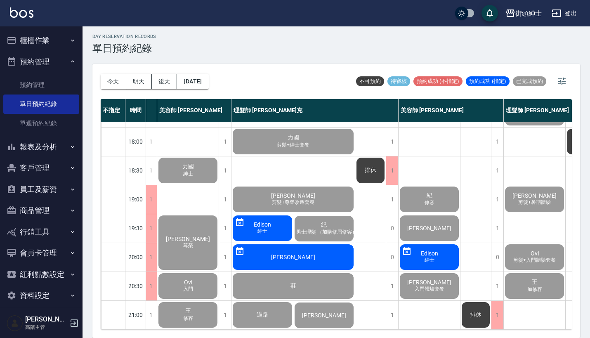
scroll to position [2, 0]
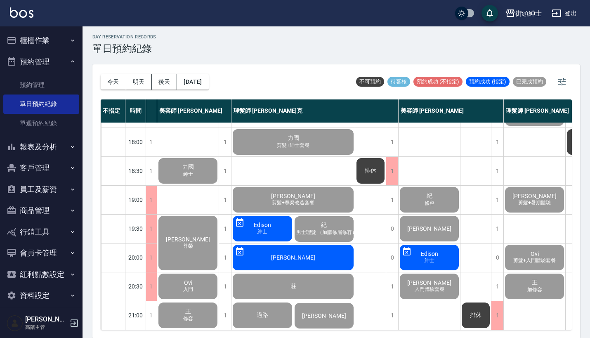
click at [271, 221] on span "Edison" at bounding box center [262, 224] width 21 height 7
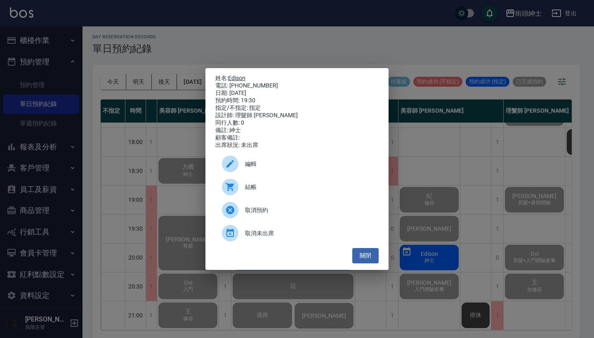
drag, startPoint x: 263, startPoint y: 82, endPoint x: 231, endPoint y: 76, distance: 32.7
click at [231, 76] on div "姓名: Edison 電話: [PHONE_NUMBER] 日期: [DATE] 預約時間: 19:30 指定/不指定: 指定 設計師: 理髮師 [PERSO…" at bounding box center [296, 112] width 163 height 74
copy div "姓名: Edison 電話: [PHONE_NUMBER]"
click at [175, 40] on div "姓名: Edison 電話: [PHONE_NUMBER] 日期: [DATE] 預約時間: 19:30 指定/不指定: 指定 設計師: 理髮師 [PERSO…" at bounding box center [297, 169] width 594 height 338
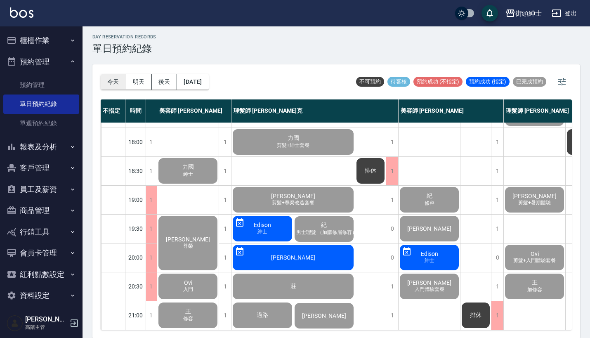
click at [113, 79] on button "今天" at bounding box center [114, 81] width 26 height 15
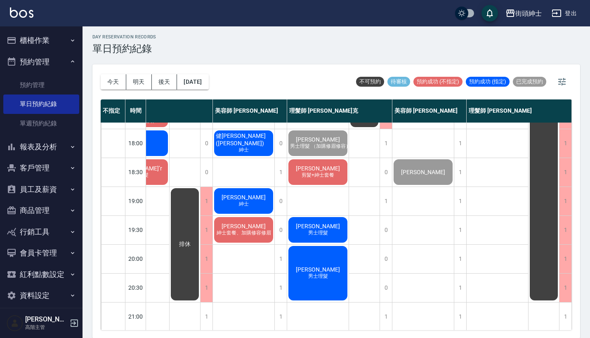
scroll to position [397, 42]
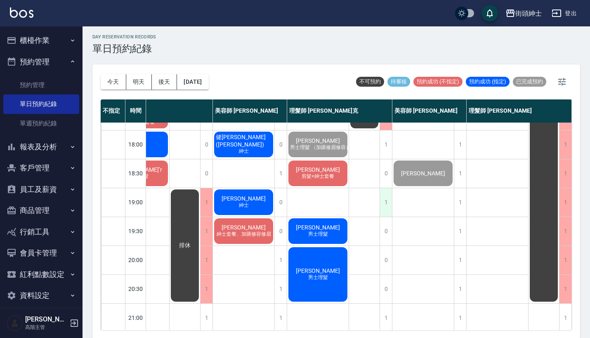
click at [379, 200] on div "1" at bounding box center [385, 202] width 12 height 28
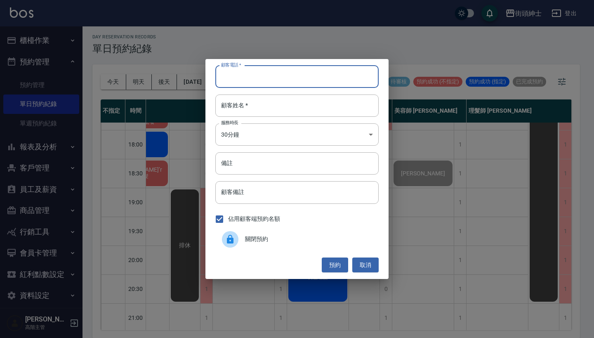
paste input "Edison 電話: [PHONE_NUMBER]"
type input "Edison 電話: [PHONE_NUMBER]"
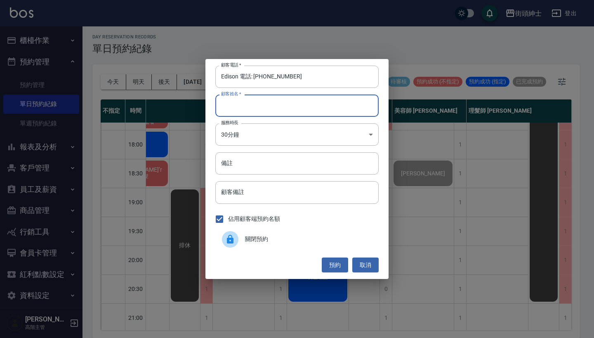
paste input "Edison 電話: [PHONE_NUMBER]"
type input "Edison 電話: [PHONE_NUMBER]"
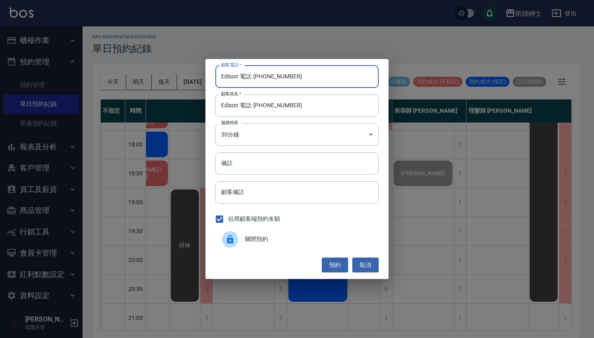
drag, startPoint x: 256, startPoint y: 78, endPoint x: 188, endPoint y: 78, distance: 67.6
click at [191, 78] on div "顧客電話   * Edison 電話: [PHONE_NUMBER] 顧客電話   * 顧客姓名   * Edison 電話: [PHONE_NUMBER] …" at bounding box center [297, 169] width 594 height 338
click at [248, 70] on input "Edison 電話: [PHONE_NUMBER]" at bounding box center [296, 77] width 163 height 22
drag, startPoint x: 255, startPoint y: 78, endPoint x: 161, endPoint y: 78, distance: 93.6
click at [162, 78] on div "顧客電話   * Edison 電話: [PHONE_NUMBER] 顧客電話   * 顧客姓名   * Edison 電話: [PHONE_NUMBER] …" at bounding box center [297, 169] width 594 height 338
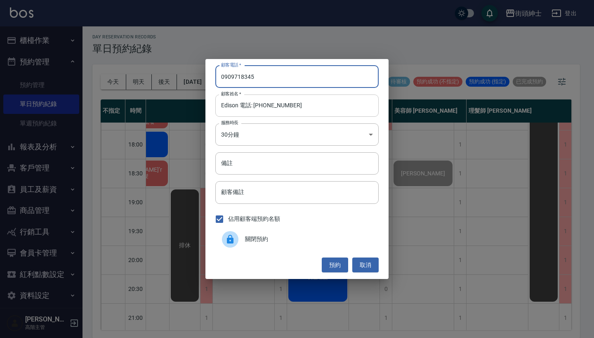
type input "0909718345"
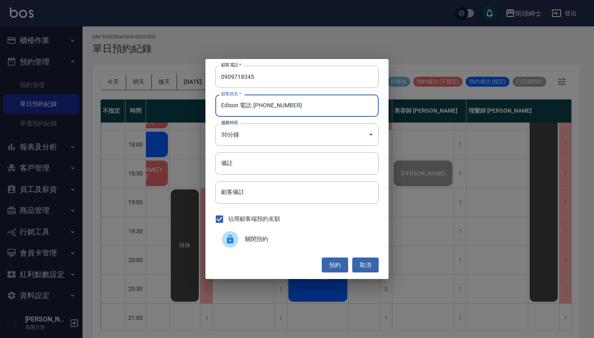
drag, startPoint x: 309, startPoint y: 104, endPoint x: 237, endPoint y: 105, distance: 71.7
click at [237, 105] on input "Edison 電話: [PHONE_NUMBER]" at bounding box center [296, 105] width 163 height 22
type input "Edison"
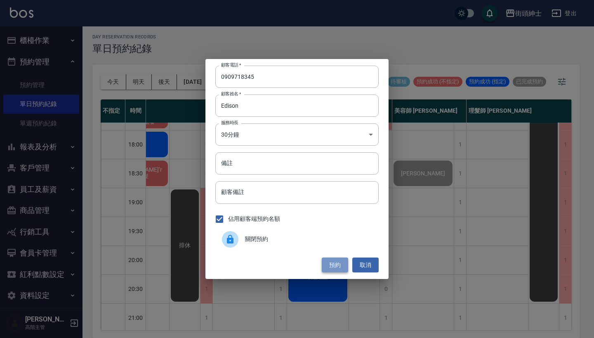
click at [334, 265] on button "預約" at bounding box center [335, 264] width 26 height 15
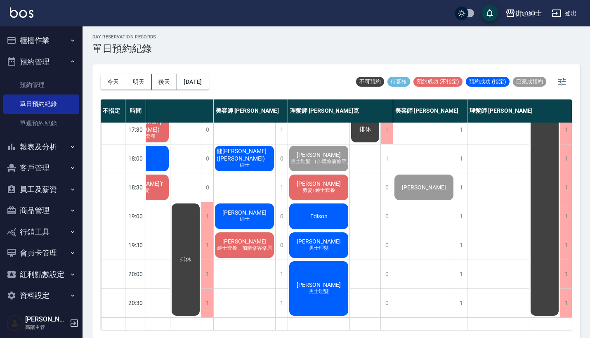
scroll to position [382, 38]
click at [329, 211] on div "Edison" at bounding box center [318, 216] width 61 height 28
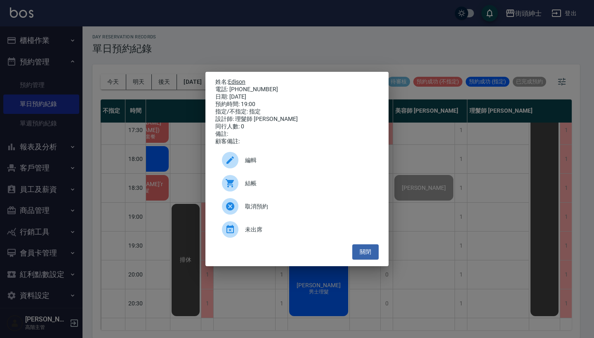
drag, startPoint x: 266, startPoint y: 87, endPoint x: 230, endPoint y: 81, distance: 36.5
click at [230, 81] on div "姓名: Edison 電話: [PHONE_NUMBER] 日期: [DATE] 預約時間: 19:00 指定/不指定: 指定 設計師: 理髮師 [PERSO…" at bounding box center [296, 111] width 163 height 67
copy div "姓名: Edison 電話: [PHONE_NUMBER]"
click at [295, 43] on div "姓名: Edison 電話: [PHONE_NUMBER] 日期: [DATE] 預約時間: 19:00 指定/不指定: 指定 設計師: 理髮師 [PERSO…" at bounding box center [297, 169] width 594 height 338
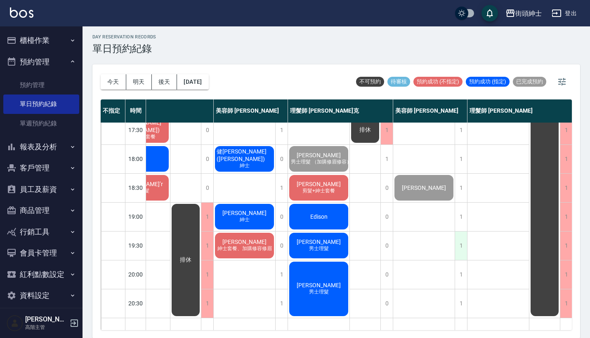
click at [462, 244] on div "1" at bounding box center [460, 245] width 12 height 28
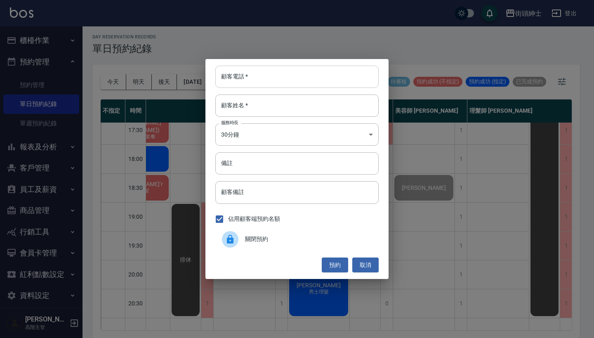
paste input "Edison 電話: [PHONE_NUMBER]"
type input "Edison 電話: [PHONE_NUMBER]"
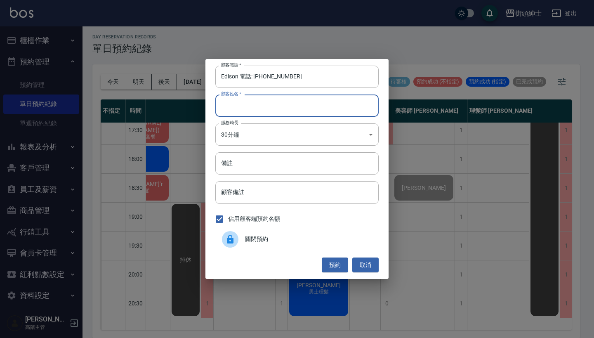
paste input "Edison 電話: [PHONE_NUMBER]"
type input "Edison 電話: [PHONE_NUMBER]"
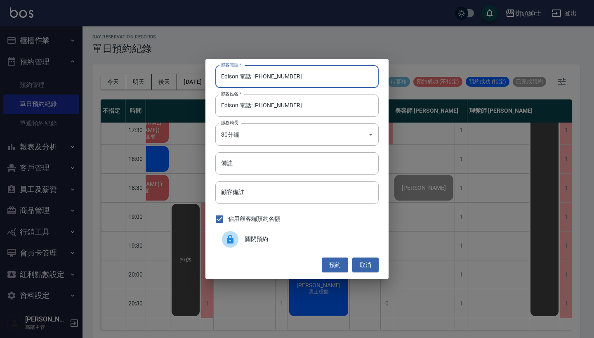
drag, startPoint x: 253, startPoint y: 76, endPoint x: 150, endPoint y: 76, distance: 102.7
click at [155, 76] on div "顧客電話   * Edison 電話: [PHONE_NUMBER] 顧客電話   * 顧客姓名   * Edison 電話: [PHONE_NUMBER] …" at bounding box center [297, 169] width 594 height 338
type input "0909718345"
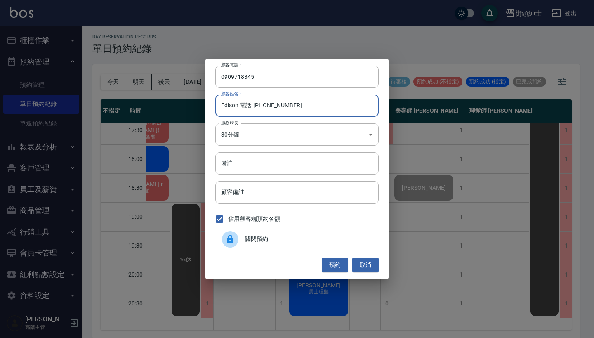
drag, startPoint x: 298, startPoint y: 107, endPoint x: 240, endPoint y: 106, distance: 57.7
click at [240, 106] on input "Edison 電話: [PHONE_NUMBER]" at bounding box center [296, 105] width 163 height 22
type input "Edison"
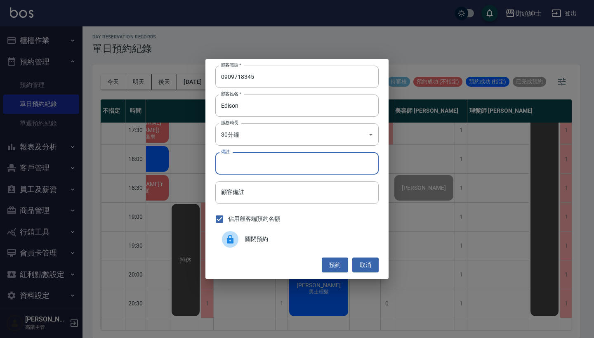
click at [252, 160] on input "備註" at bounding box center [296, 163] width 163 height 22
type input "g"
type input "腎"
type input "紳士"
click at [335, 261] on button "預約" at bounding box center [335, 264] width 26 height 15
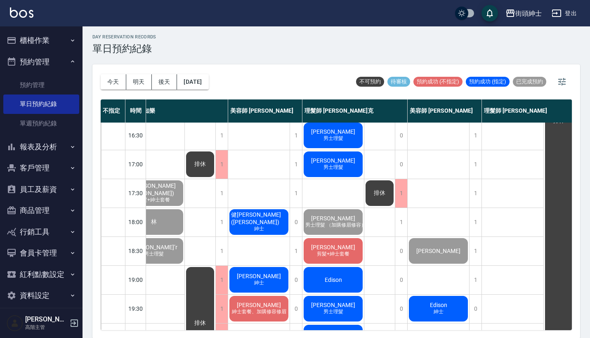
scroll to position [320, 23]
